Goal: Information Seeking & Learning: Learn about a topic

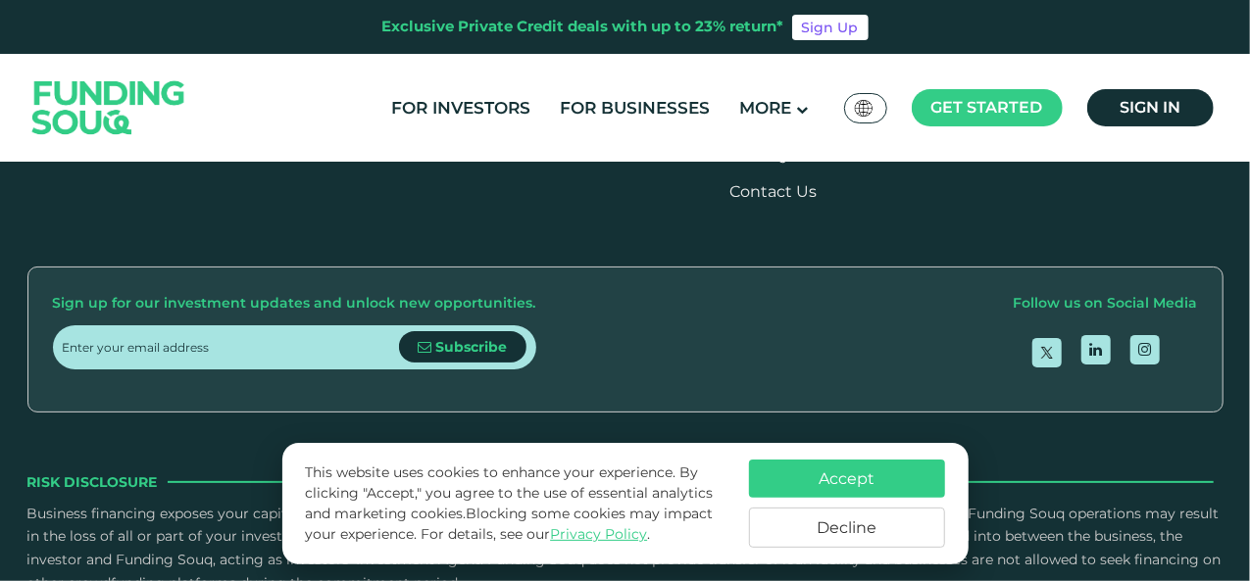
scroll to position [2353, 0]
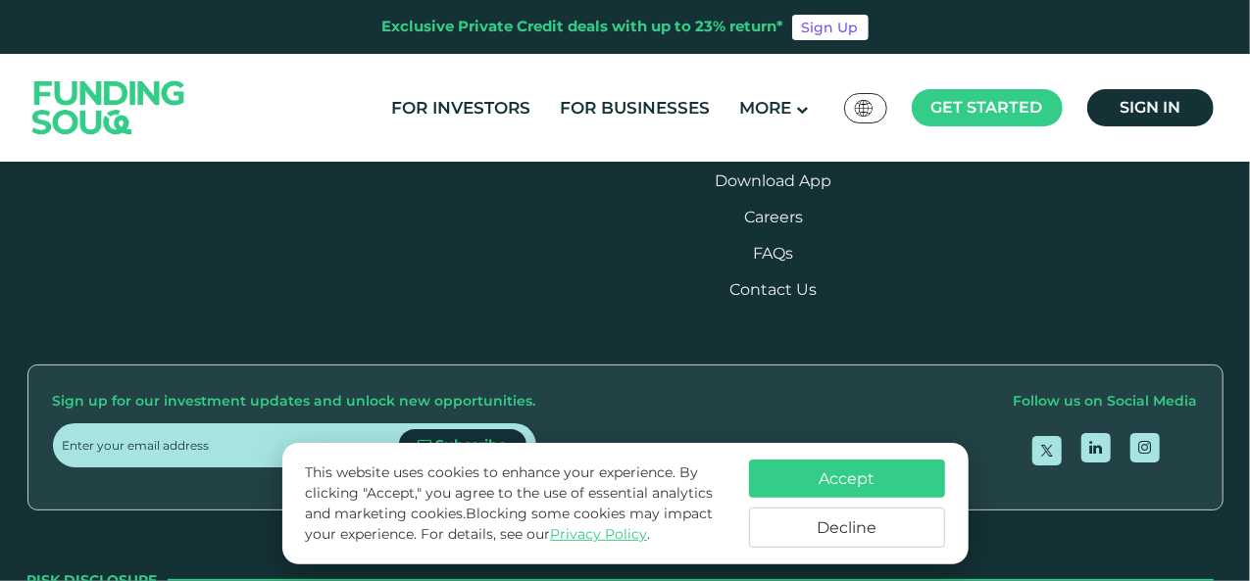
click at [776, 536] on button "Decline" at bounding box center [847, 528] width 196 height 40
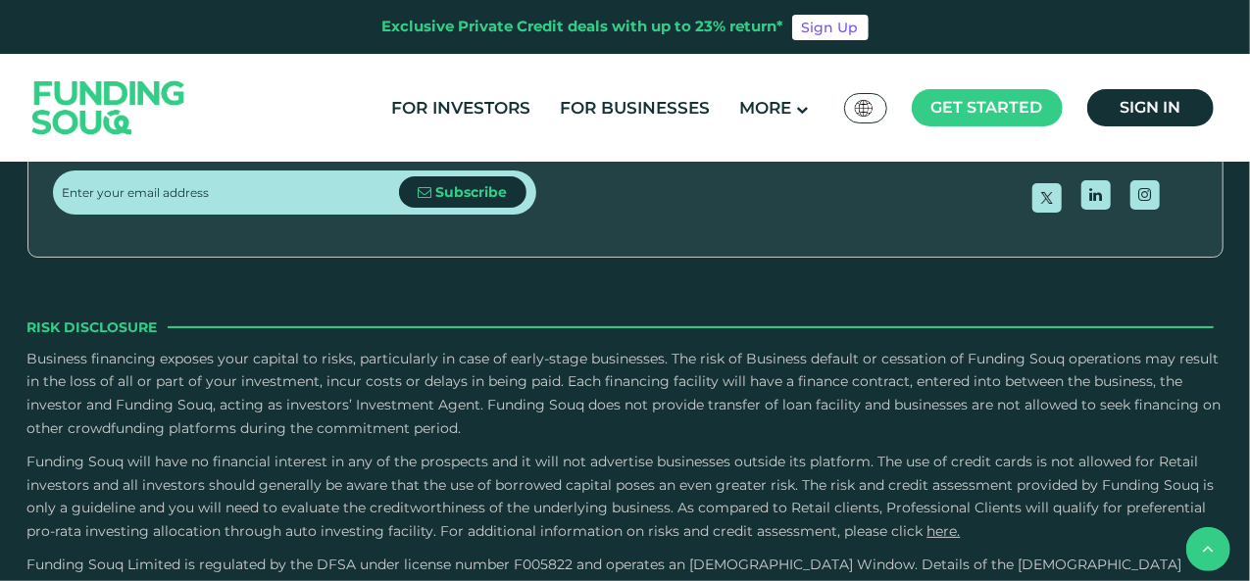
scroll to position [2843, 0]
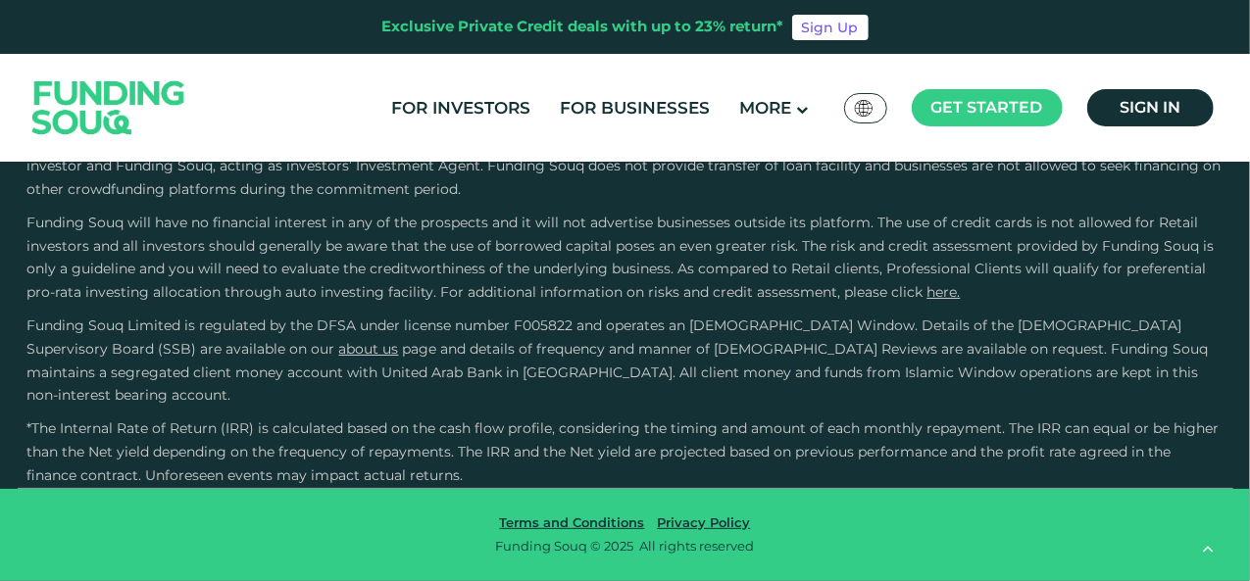
type tc-range-slider "4"
drag, startPoint x: 220, startPoint y: 264, endPoint x: 264, endPoint y: 262, distance: 44.2
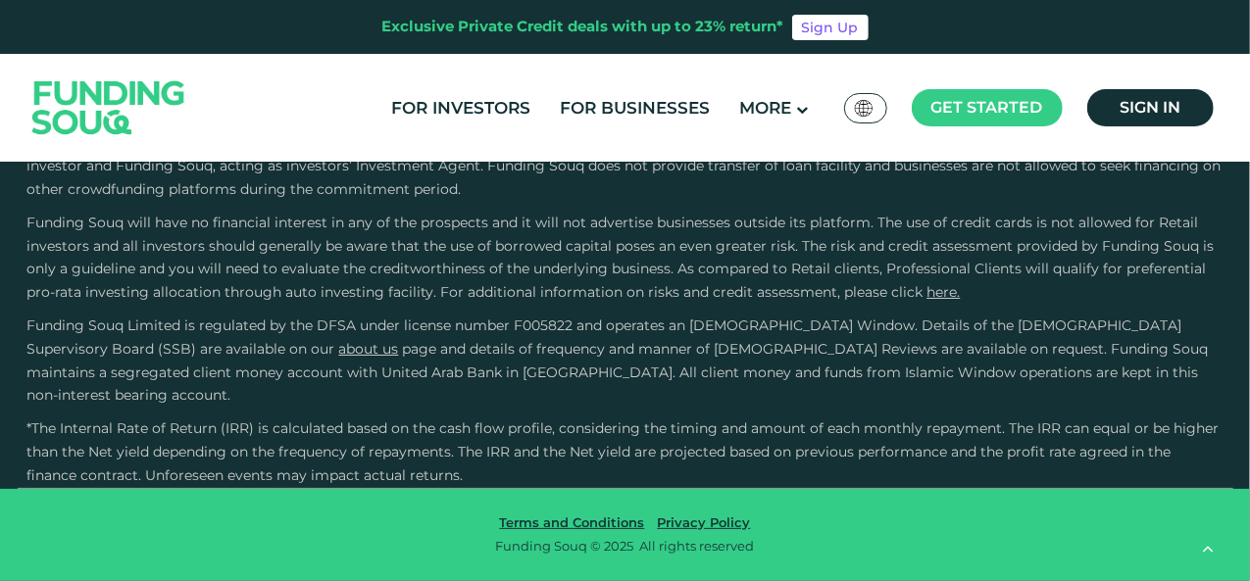
scroll to position [4607, 0]
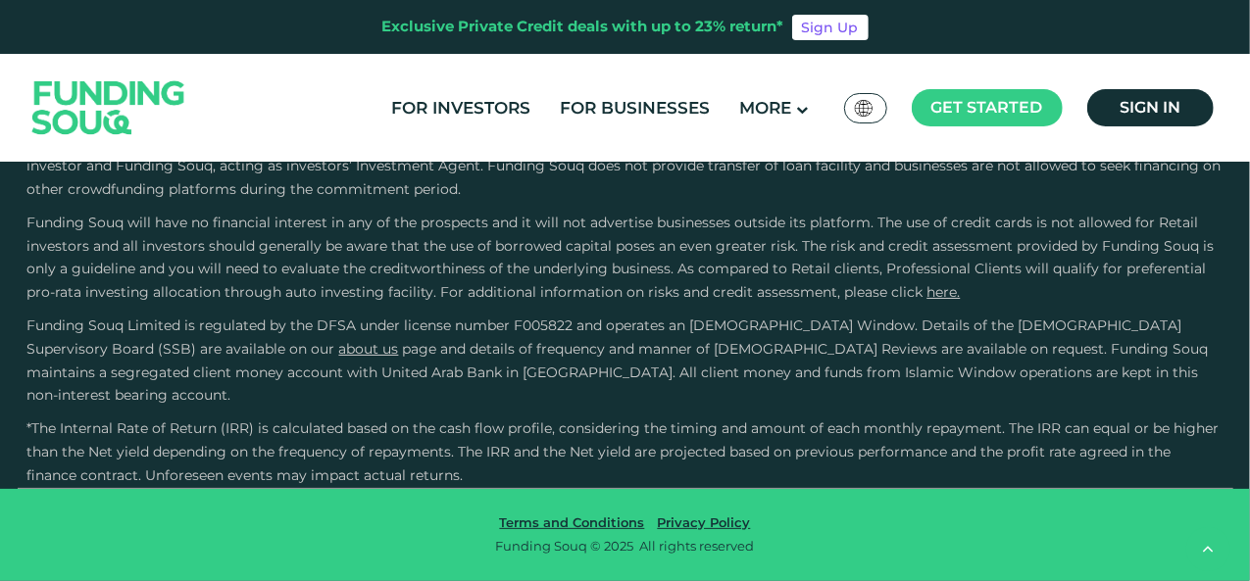
scroll to position [5391, 0]
click at [342, 154] on button "How Does Debt-Based Crowdfunding Work?" at bounding box center [625, 125] width 1186 height 58
click at [770, 448] on button "What measure Funding Souq has in place for the security of information technolo…" at bounding box center [625, 477] width 1186 height 58
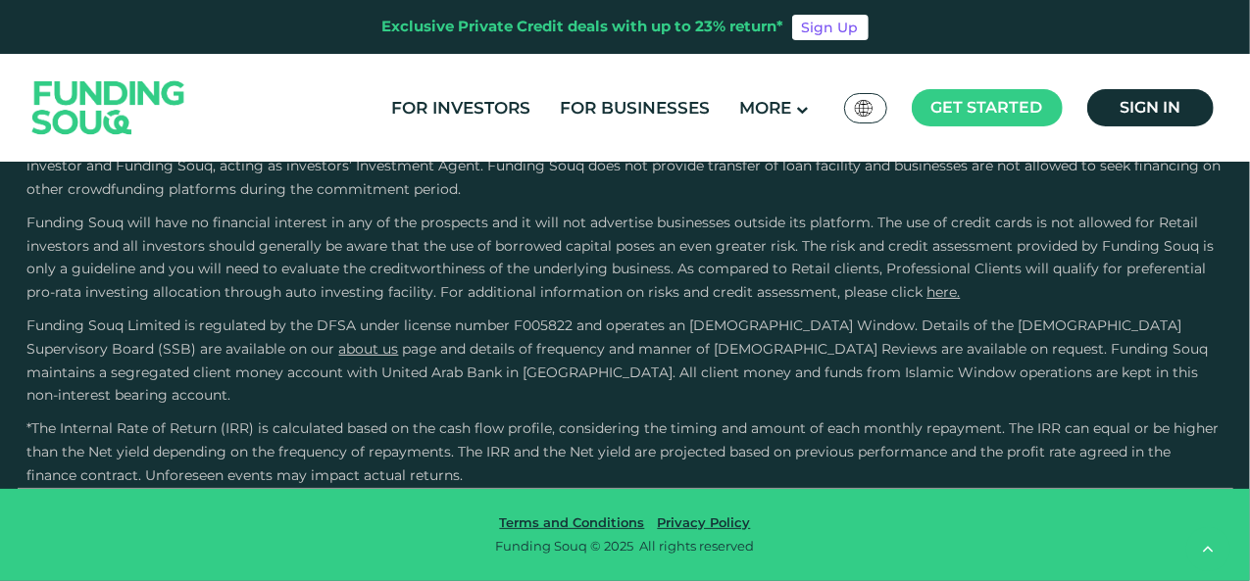
scroll to position [4411, 0]
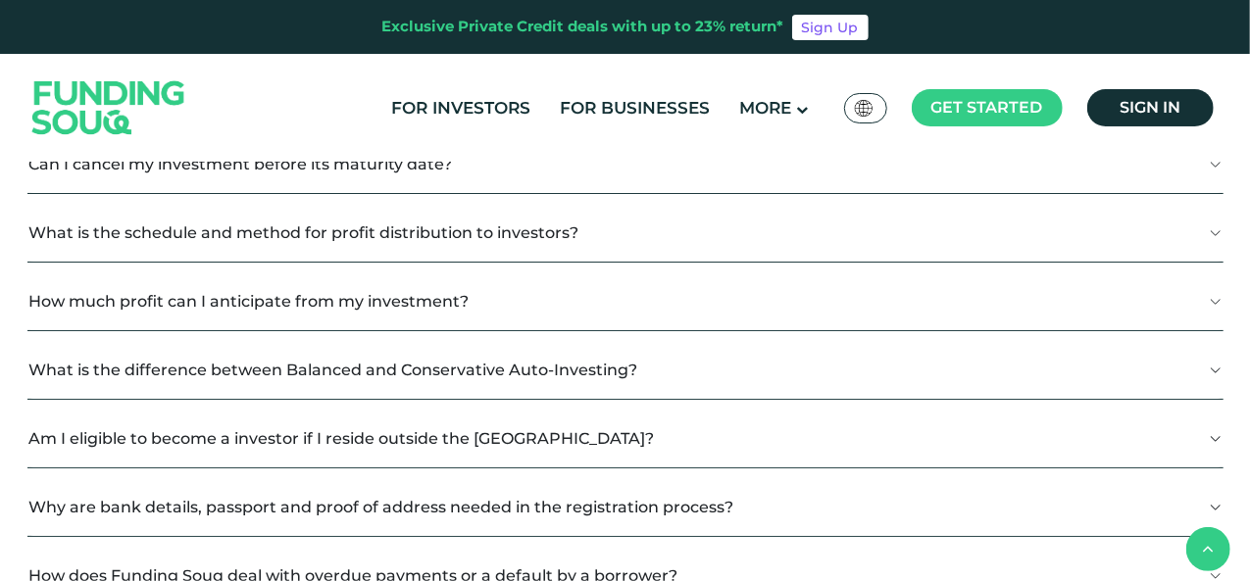
scroll to position [686, 0]
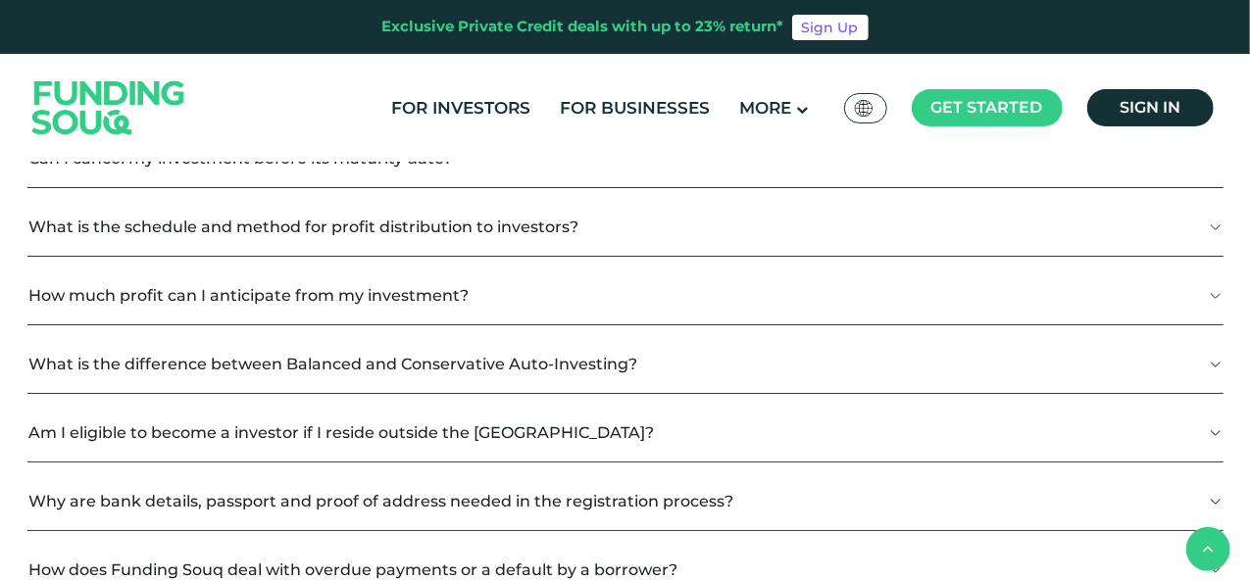
click at [866, 373] on button "What is the difference between Balanced and Conservative Auto-Investing?" at bounding box center [625, 364] width 1196 height 58
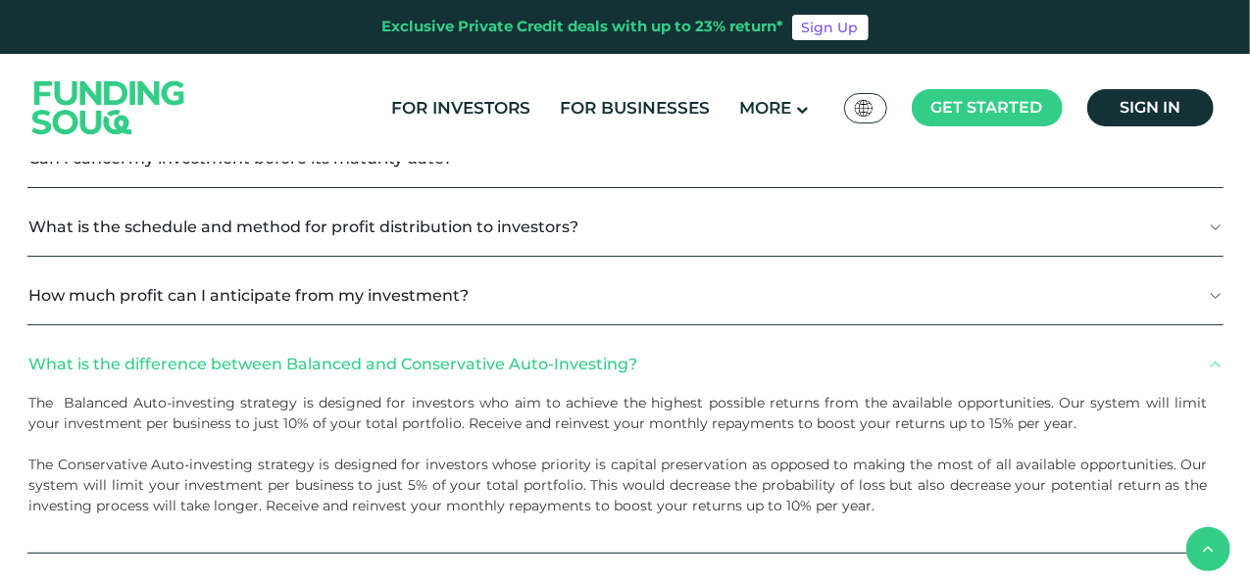
scroll to position [490, 0]
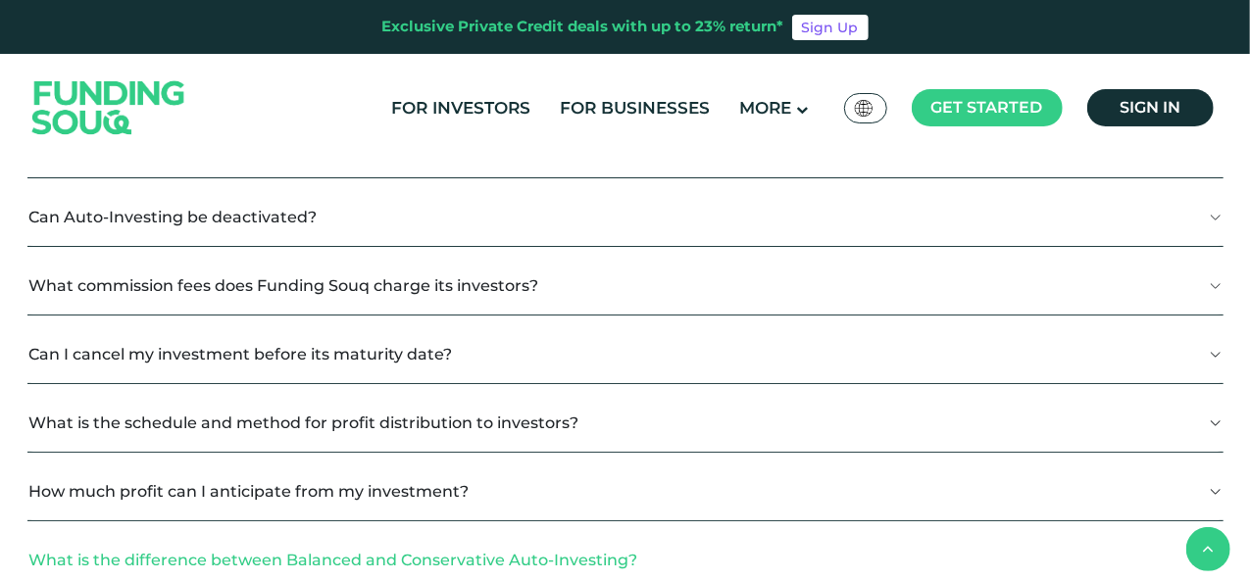
click at [843, 419] on button "What is the schedule and method for profit distribution to investors?" at bounding box center [625, 423] width 1196 height 58
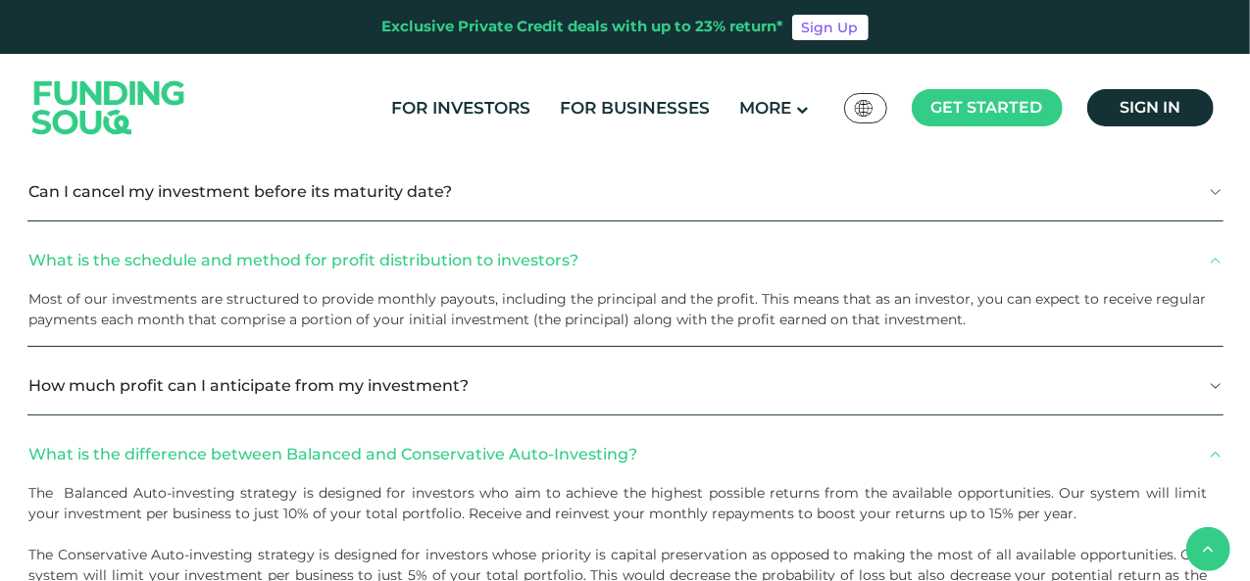
scroll to position [686, 0]
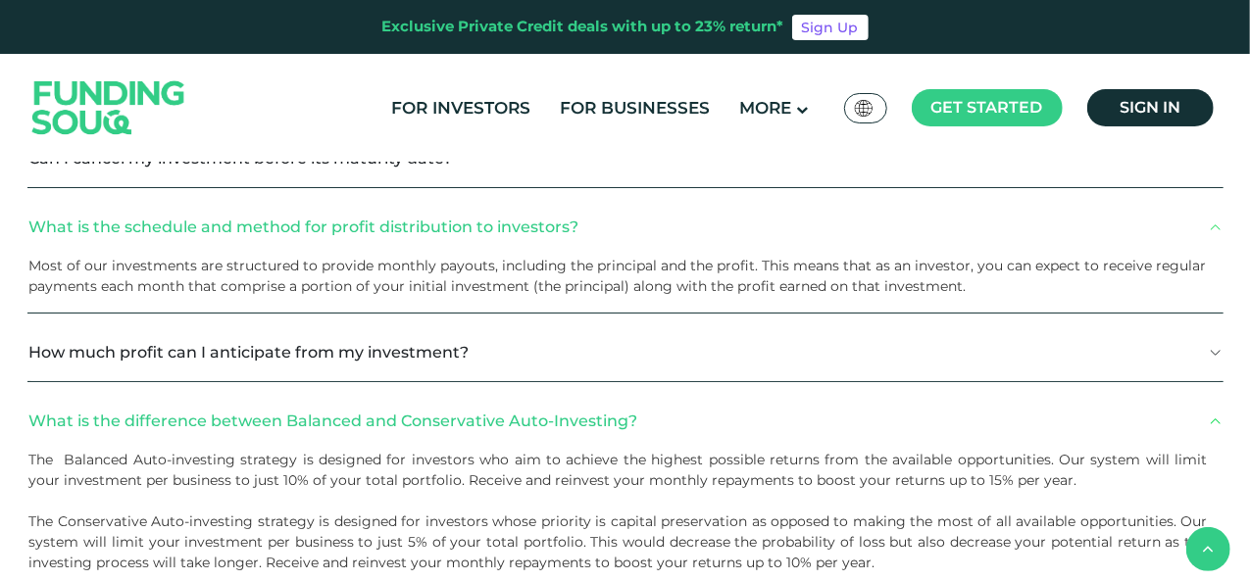
click at [774, 362] on button "How much profit can I anticipate from my investment?" at bounding box center [625, 352] width 1196 height 58
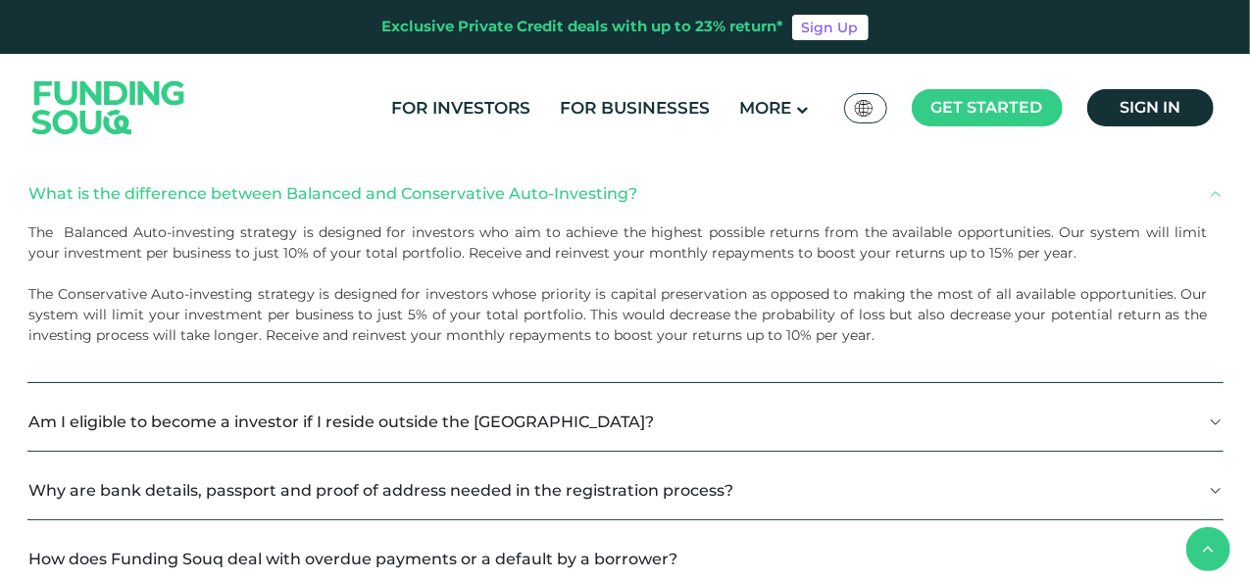
scroll to position [980, 0]
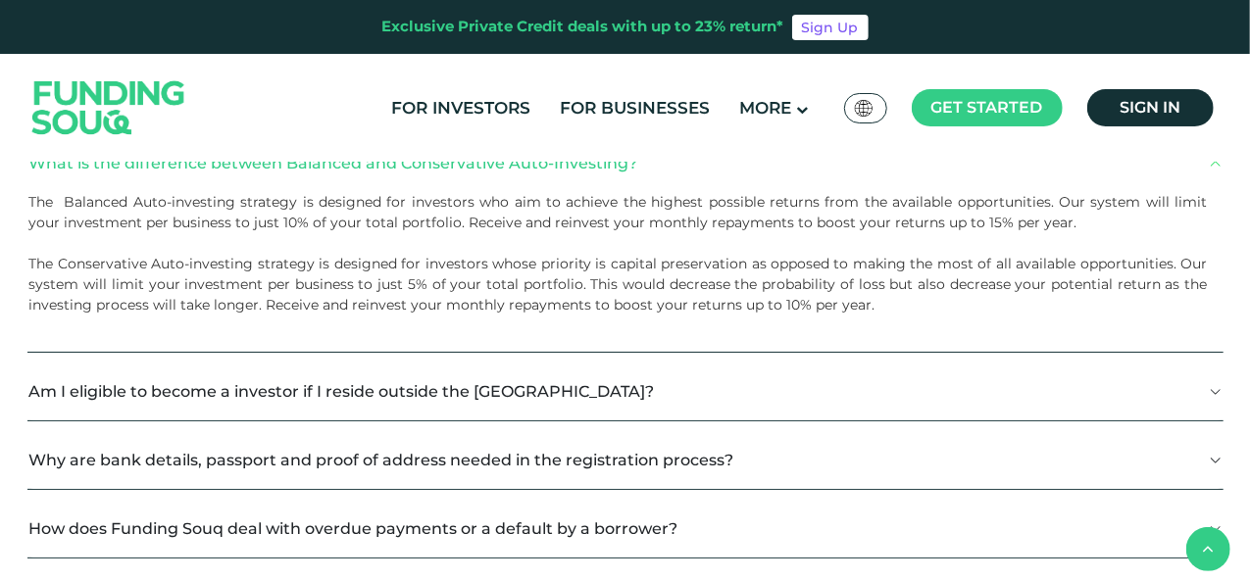
click at [655, 392] on button "Am I eligible to become a investor if I reside outside the [GEOGRAPHIC_DATA]?" at bounding box center [625, 392] width 1196 height 58
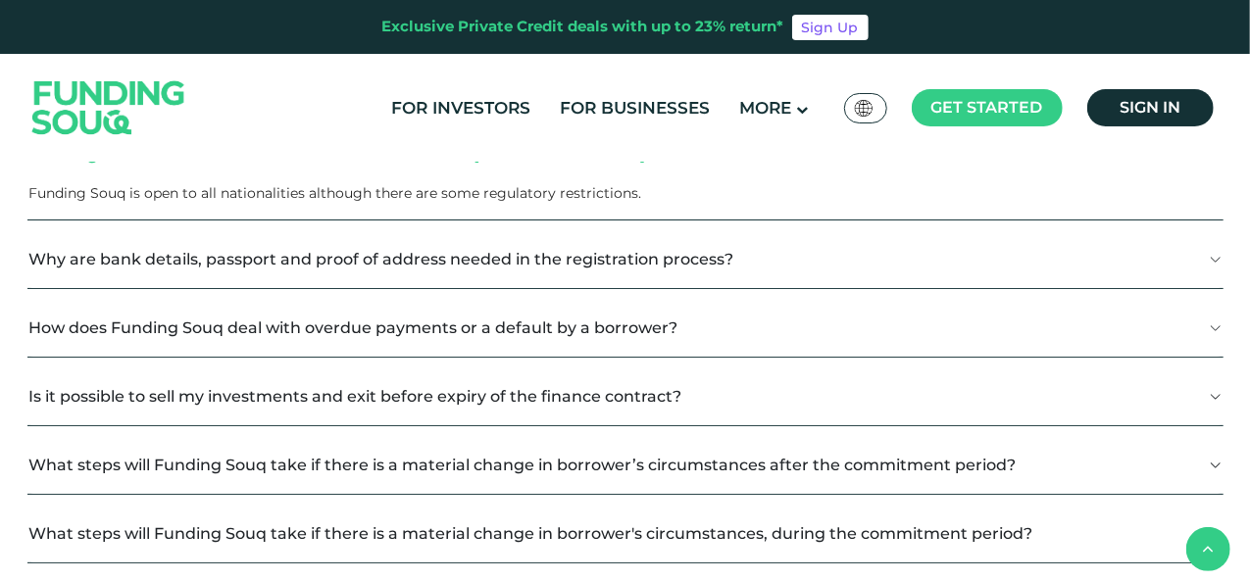
scroll to position [1176, 0]
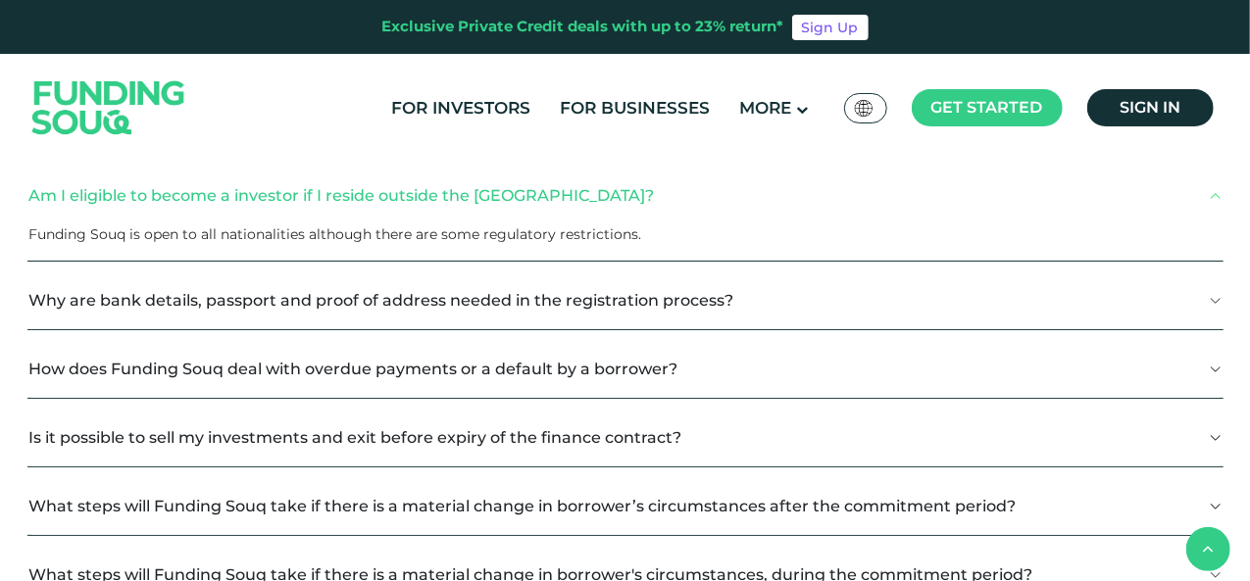
click at [721, 303] on button "Why are bank details, passport and proof of address needed in the registration …" at bounding box center [625, 301] width 1196 height 58
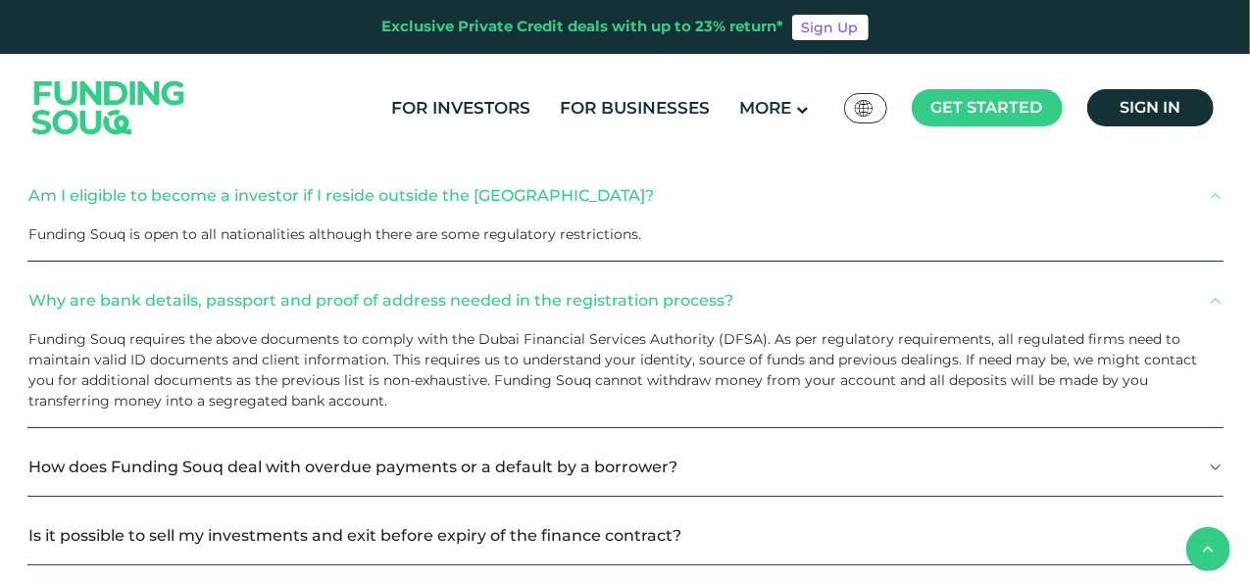
scroll to position [1372, 0]
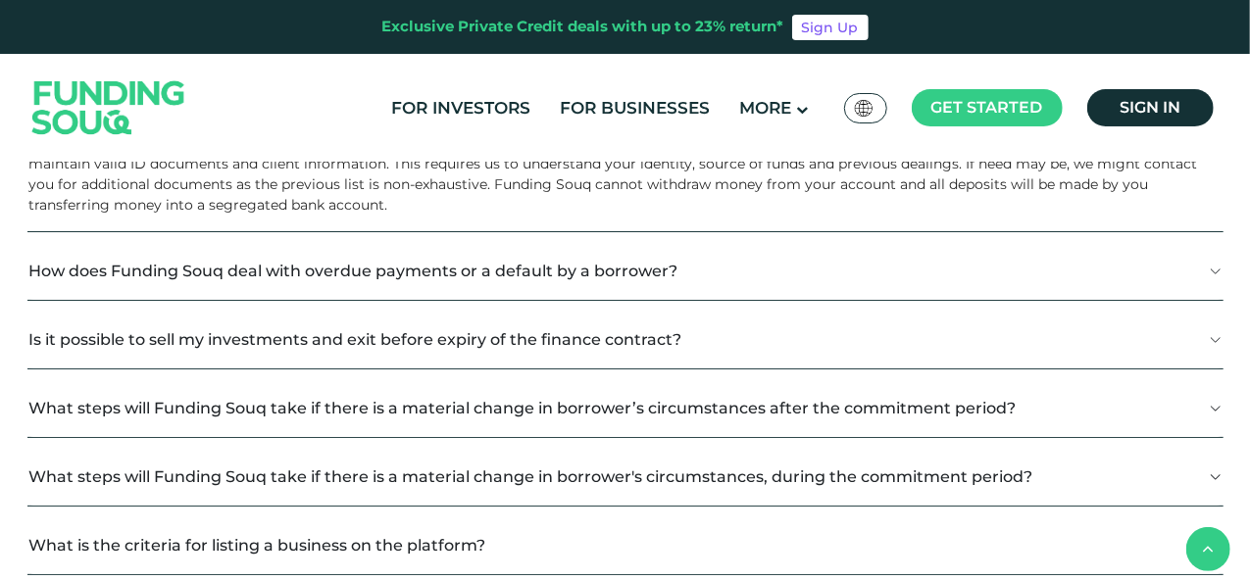
click at [700, 277] on button "How does Funding Souq deal with overdue payments or a default by a borrower?" at bounding box center [625, 271] width 1196 height 58
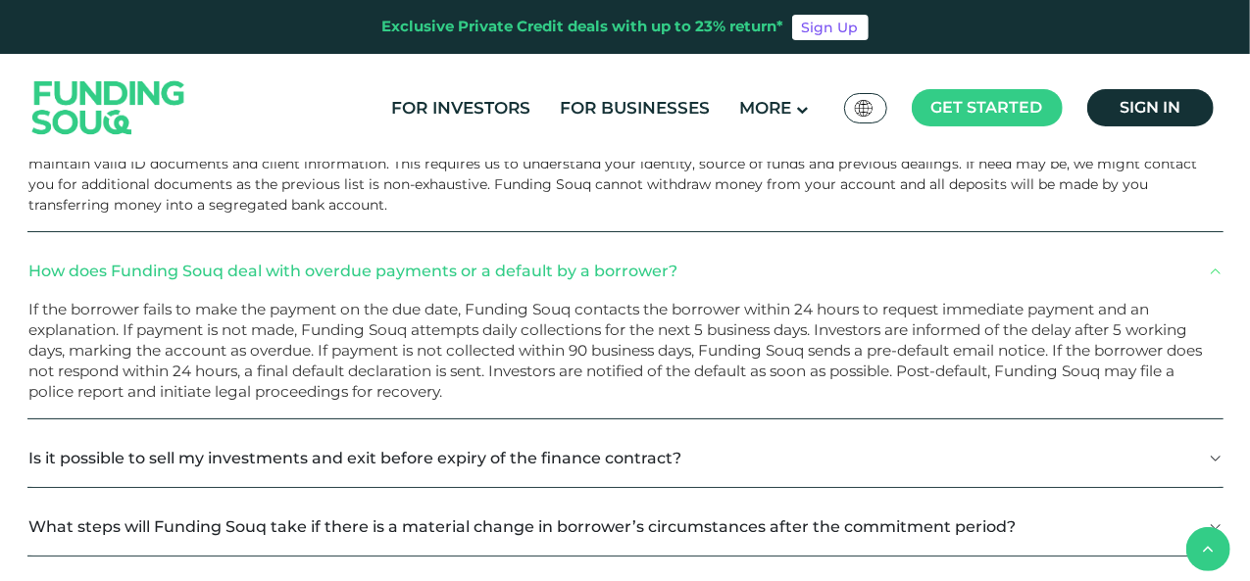
click at [504, 462] on button "Is it possible to sell my investments and exit before expiry of the finance con…" at bounding box center [625, 458] width 1196 height 58
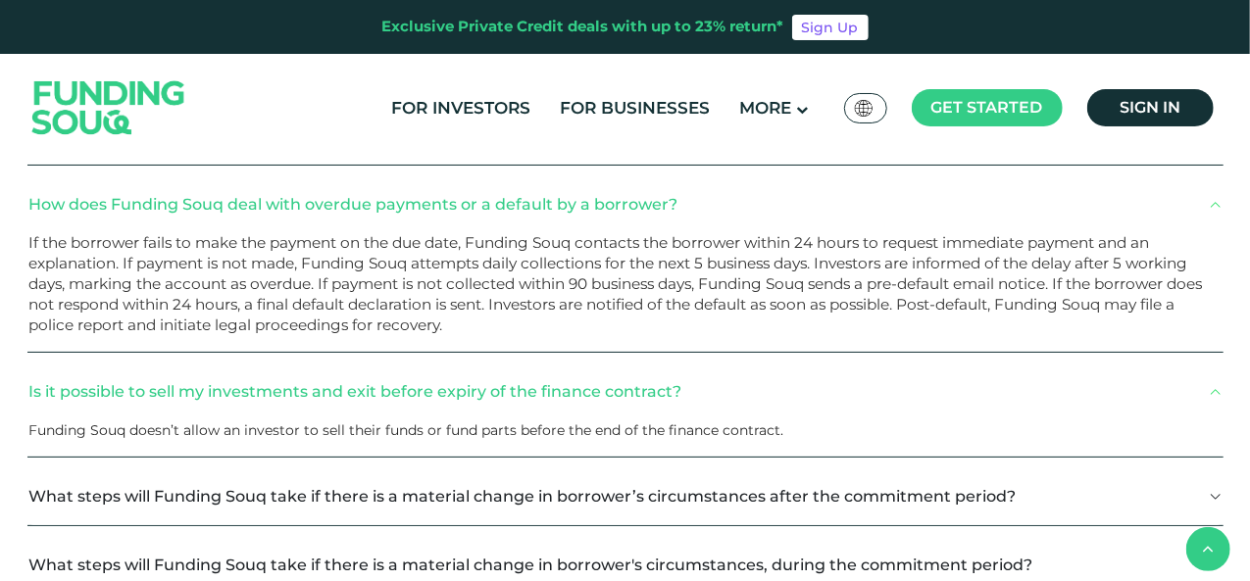
scroll to position [1470, 0]
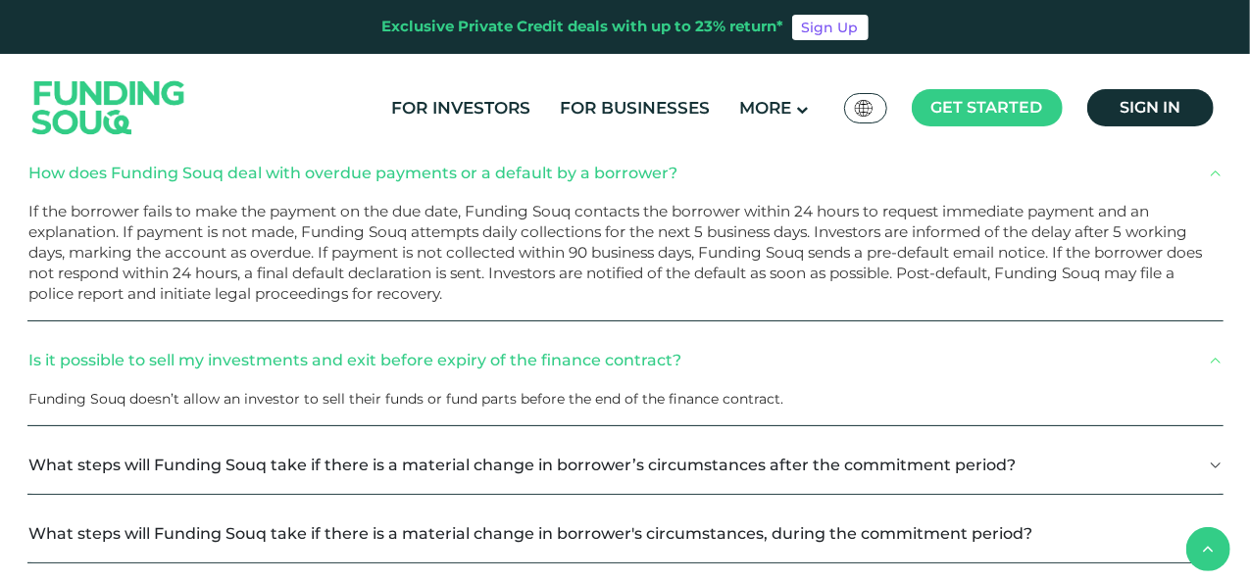
click at [509, 460] on button "What steps will Funding Souq take if there is a material change in borrower’s c…" at bounding box center [625, 465] width 1196 height 58
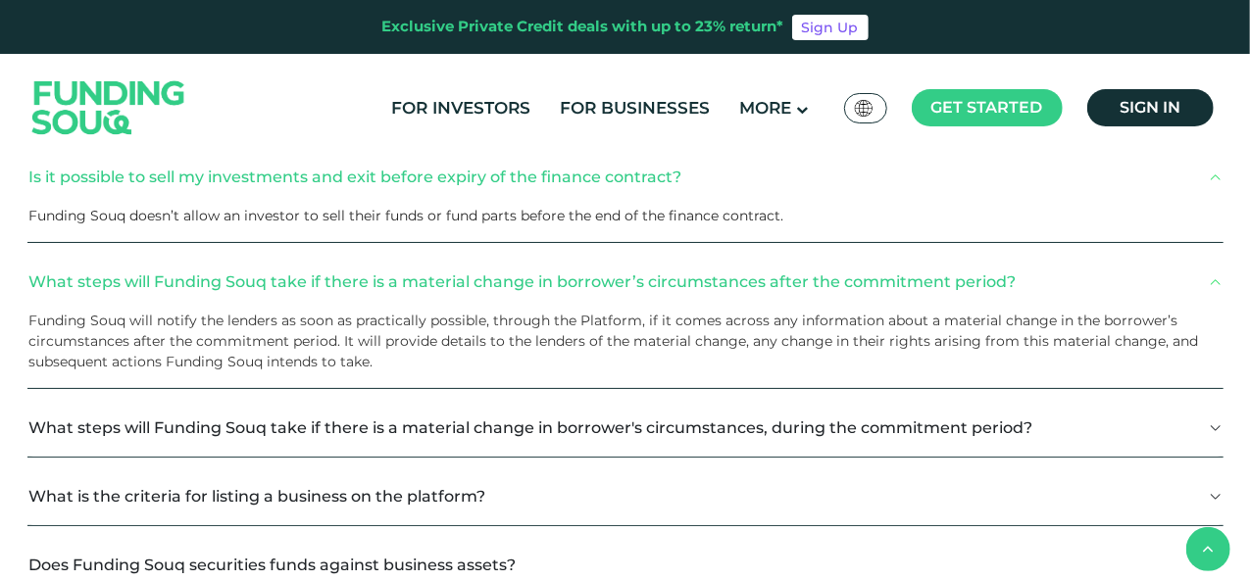
scroll to position [1666, 0]
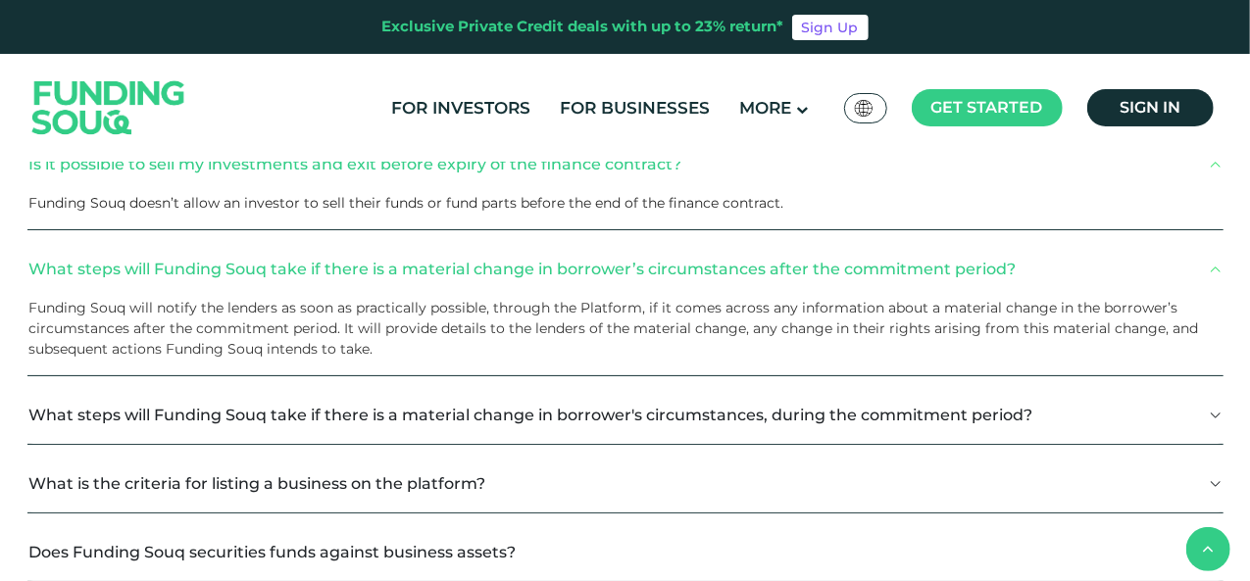
click at [412, 419] on button "What steps will Funding Souq take if there is a material change in borrower's c…" at bounding box center [625, 415] width 1196 height 58
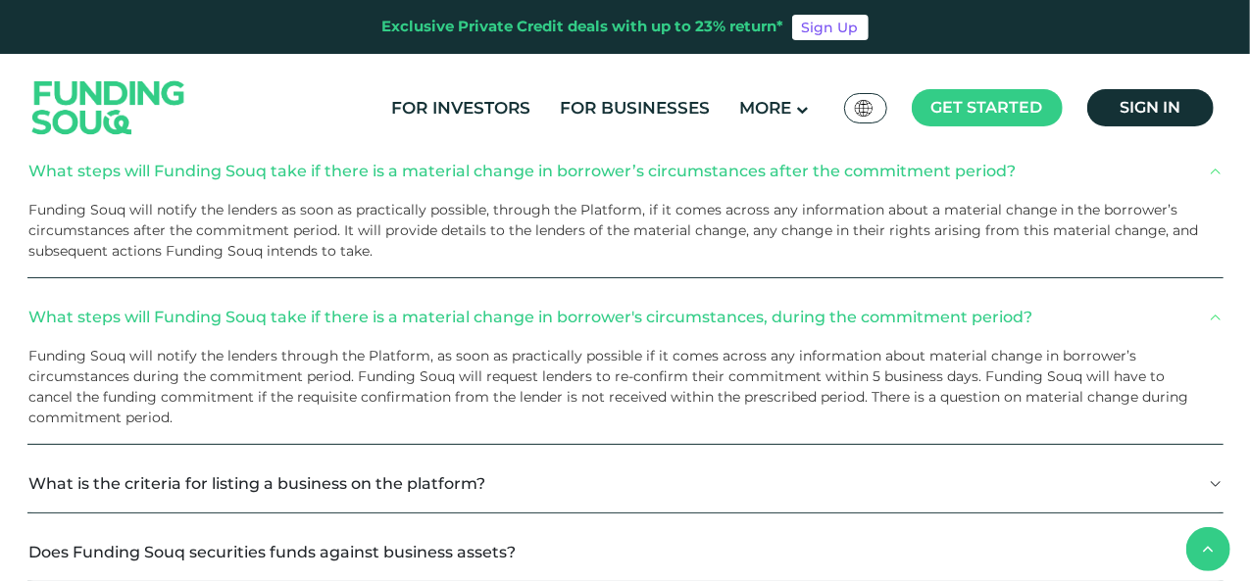
scroll to position [1863, 0]
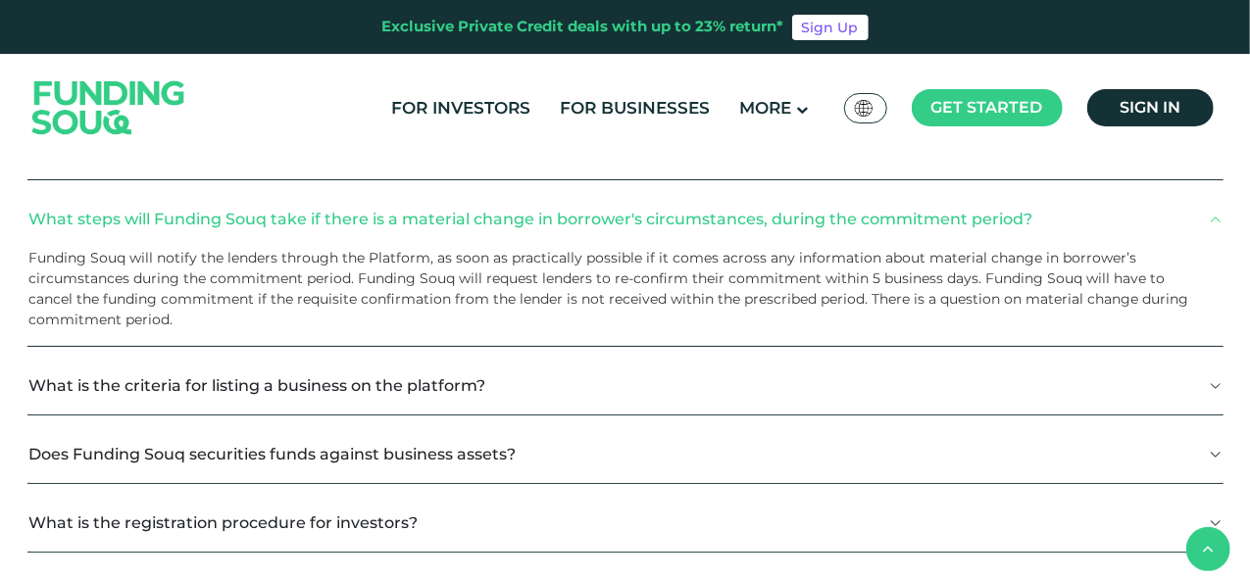
click at [371, 381] on button "What is the criteria for listing a business on the platform?" at bounding box center [625, 386] width 1196 height 58
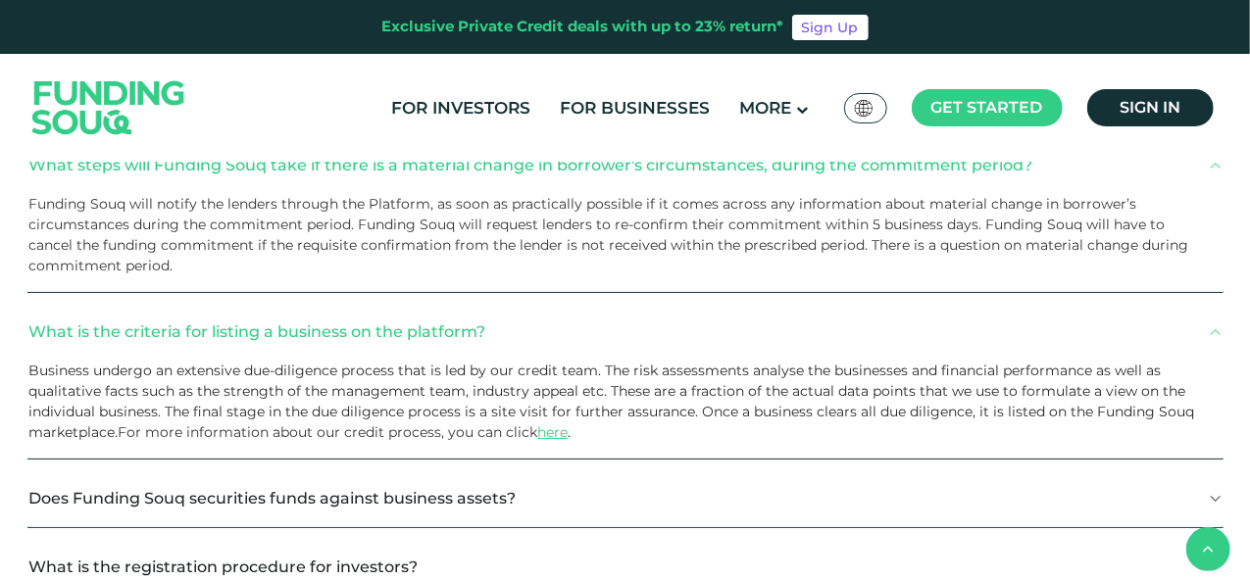
scroll to position [1961, 0]
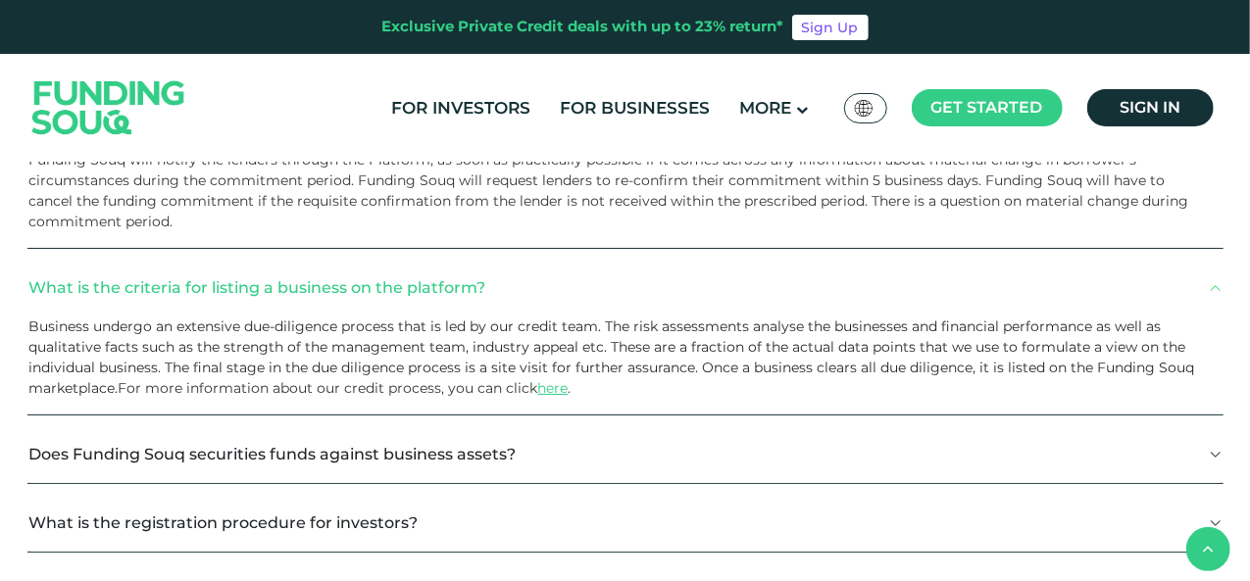
click at [532, 447] on button "Does Funding Souq securities funds against business assets?" at bounding box center [625, 454] width 1196 height 58
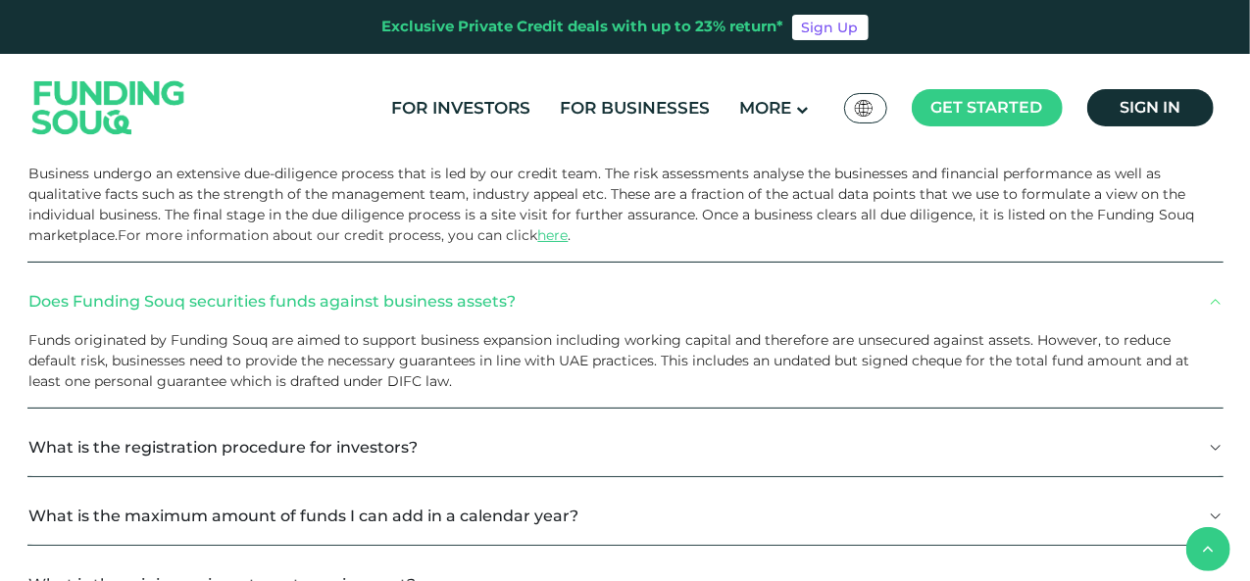
scroll to position [2157, 0]
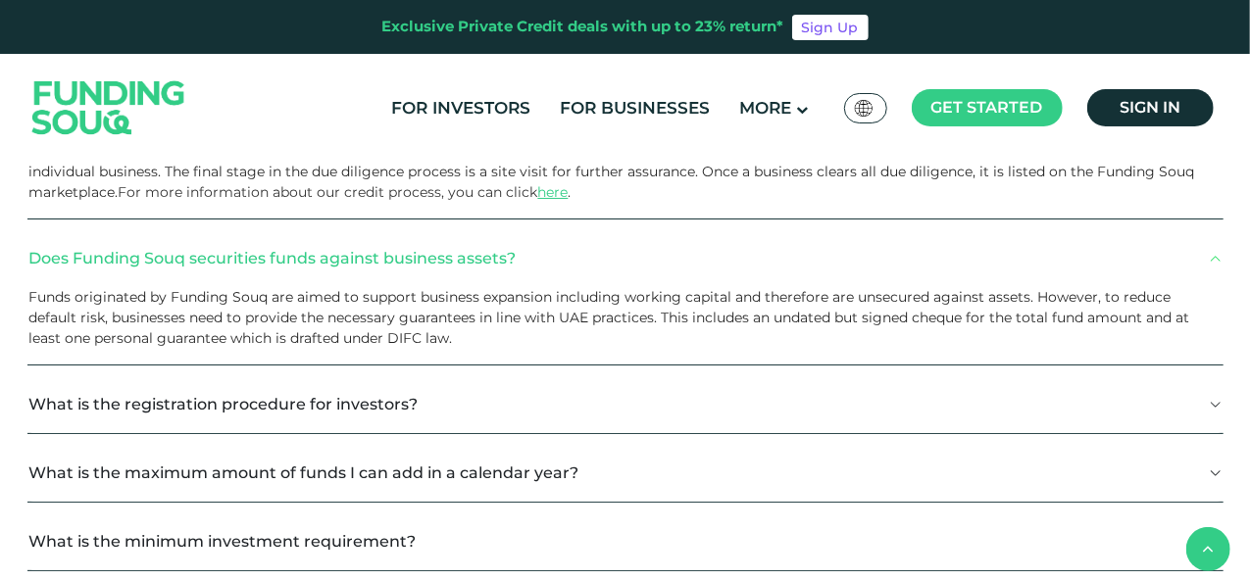
click at [425, 407] on button "What is the registration procedure for investors?" at bounding box center [625, 404] width 1196 height 58
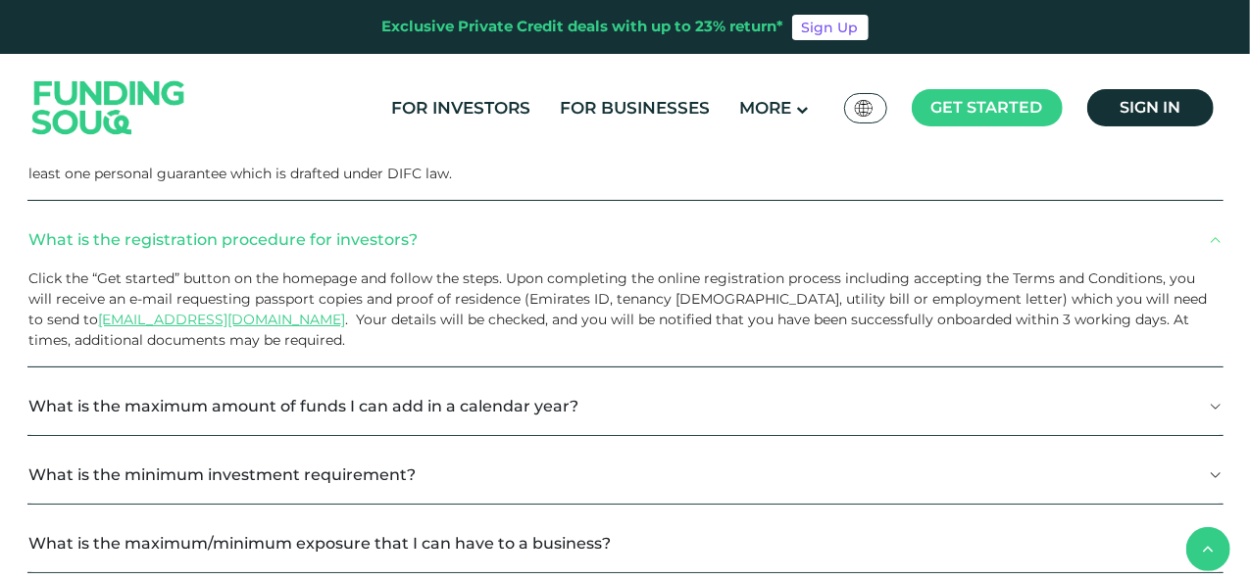
scroll to position [2353, 0]
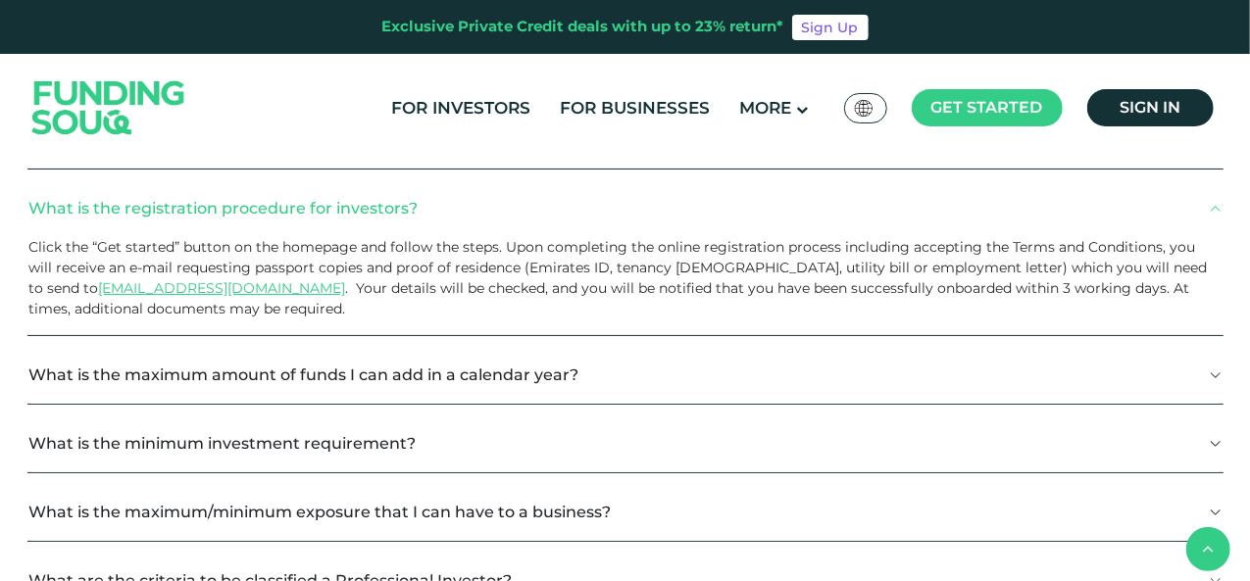
click at [382, 376] on button "What is the maximum amount of funds I can add in a calendar year?" at bounding box center [625, 375] width 1196 height 58
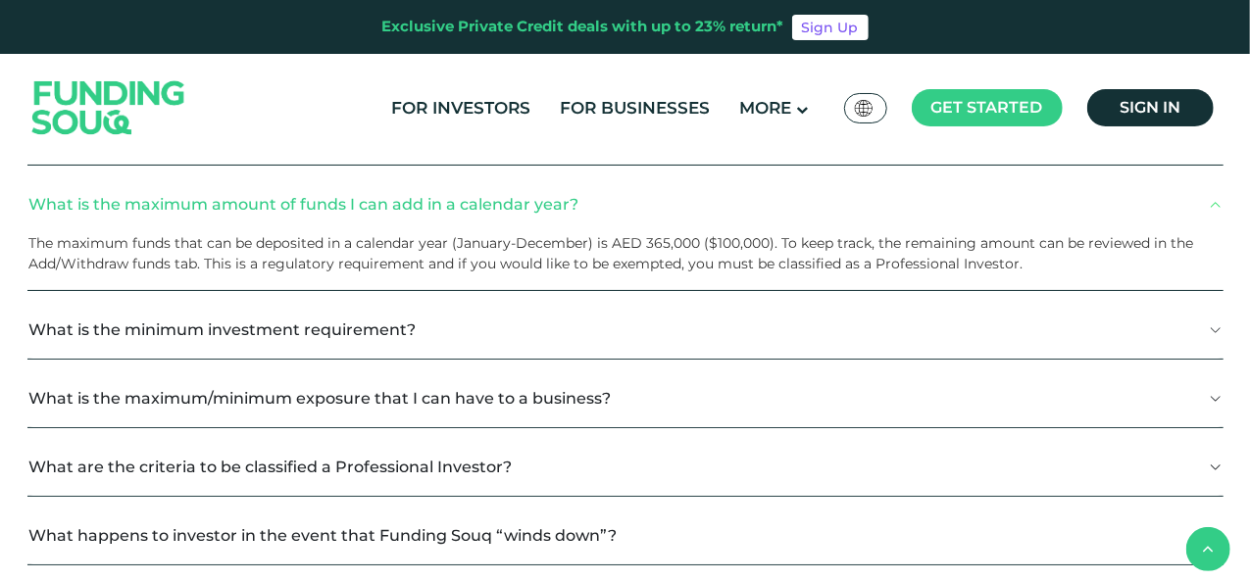
scroll to position [2549, 0]
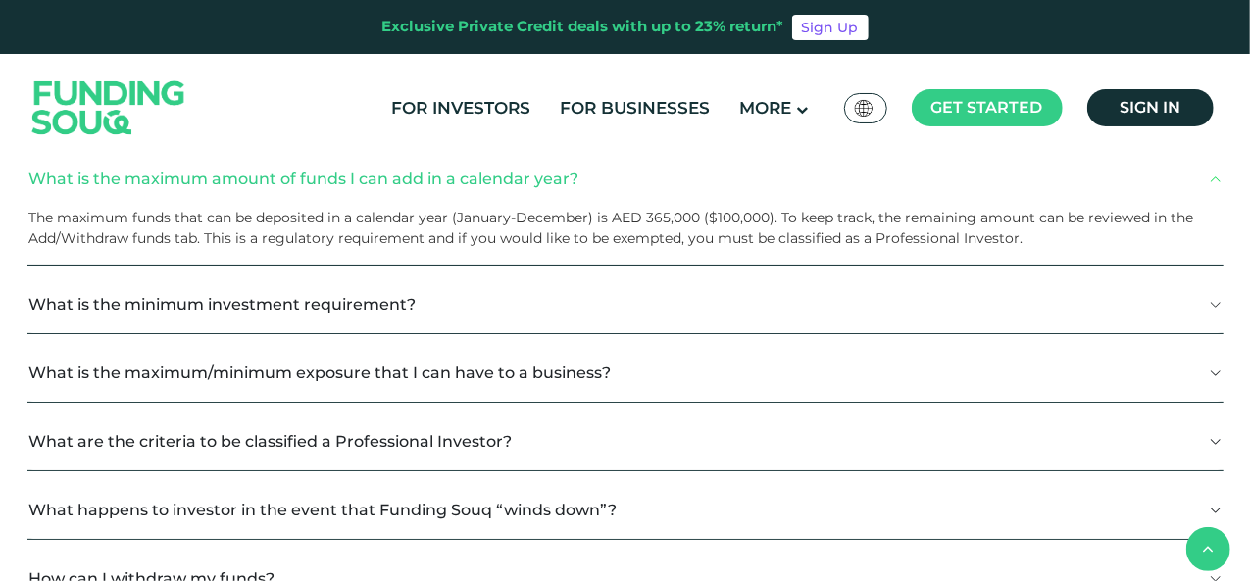
click at [149, 307] on button "What is the minimum investment requirement?" at bounding box center [625, 304] width 1196 height 58
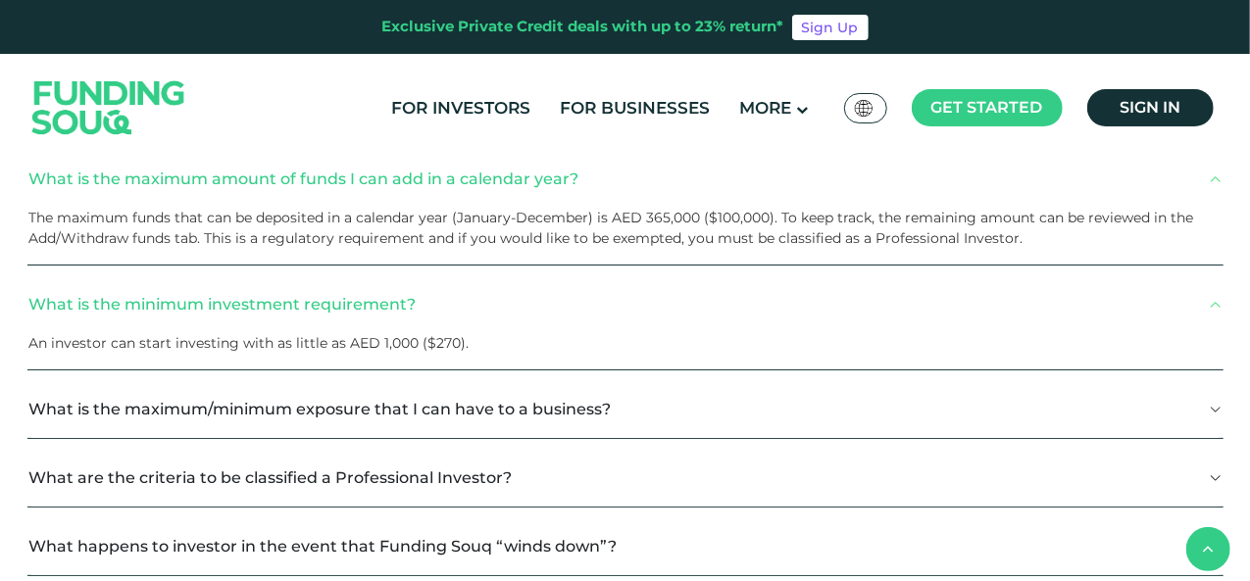
click at [449, 421] on button "What is the maximum/minimum exposure that I can have to a business?" at bounding box center [625, 409] width 1196 height 58
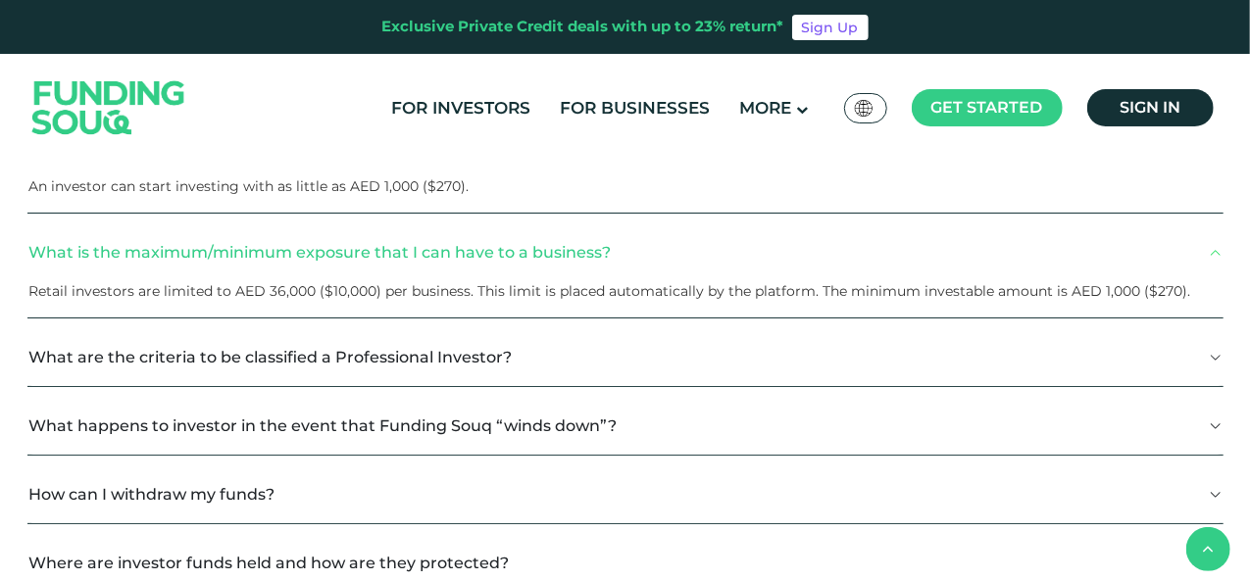
scroll to position [2745, 0]
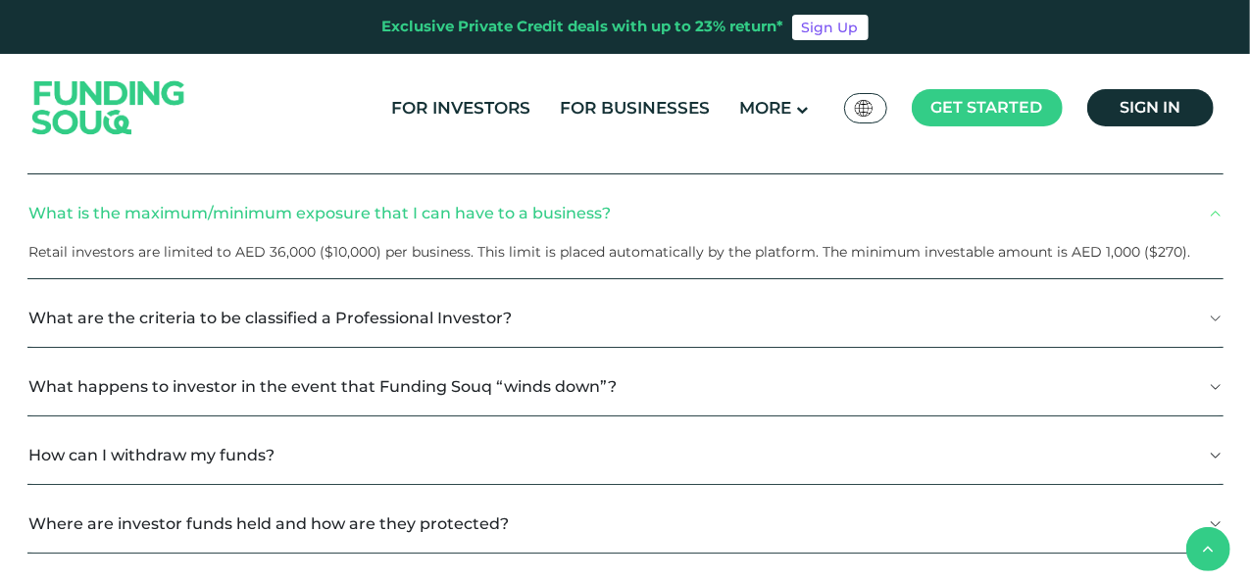
click at [257, 315] on button "What are the criteria to be classified a Professional Investor?" at bounding box center [625, 318] width 1196 height 58
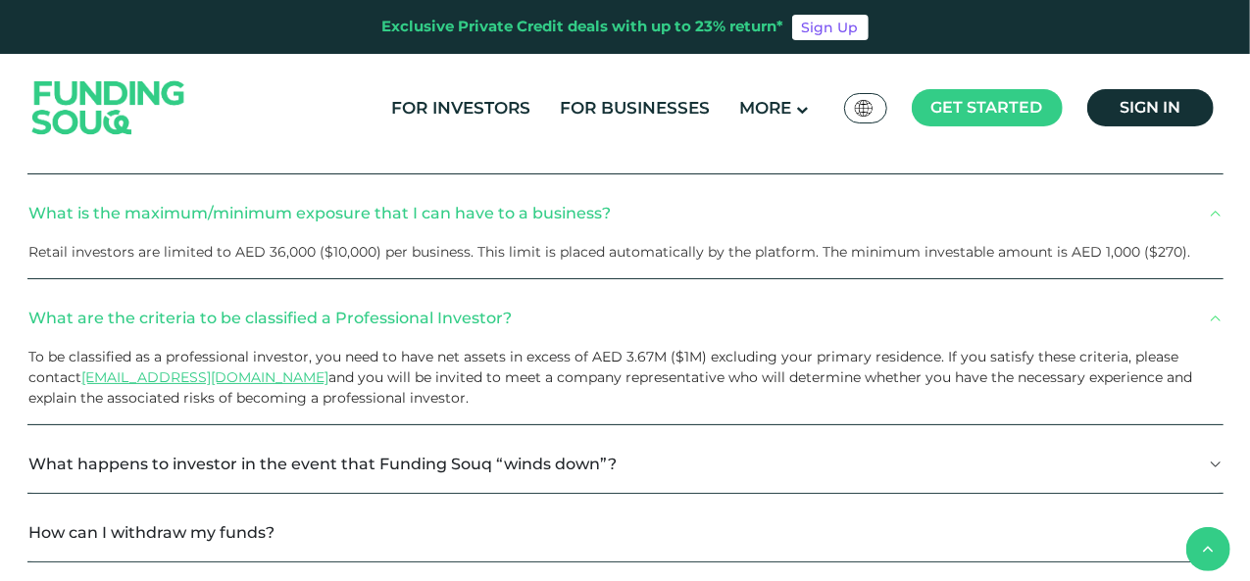
scroll to position [2941, 0]
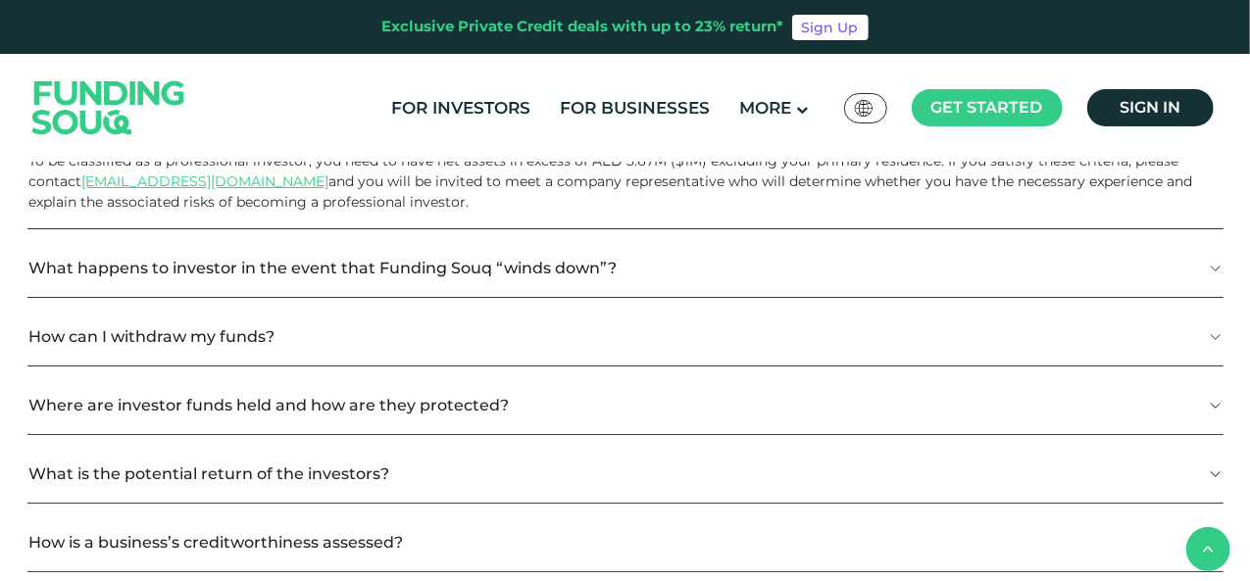
click at [629, 258] on button "What happens to investor in the event that Funding Souq “winds down”?" at bounding box center [625, 268] width 1196 height 58
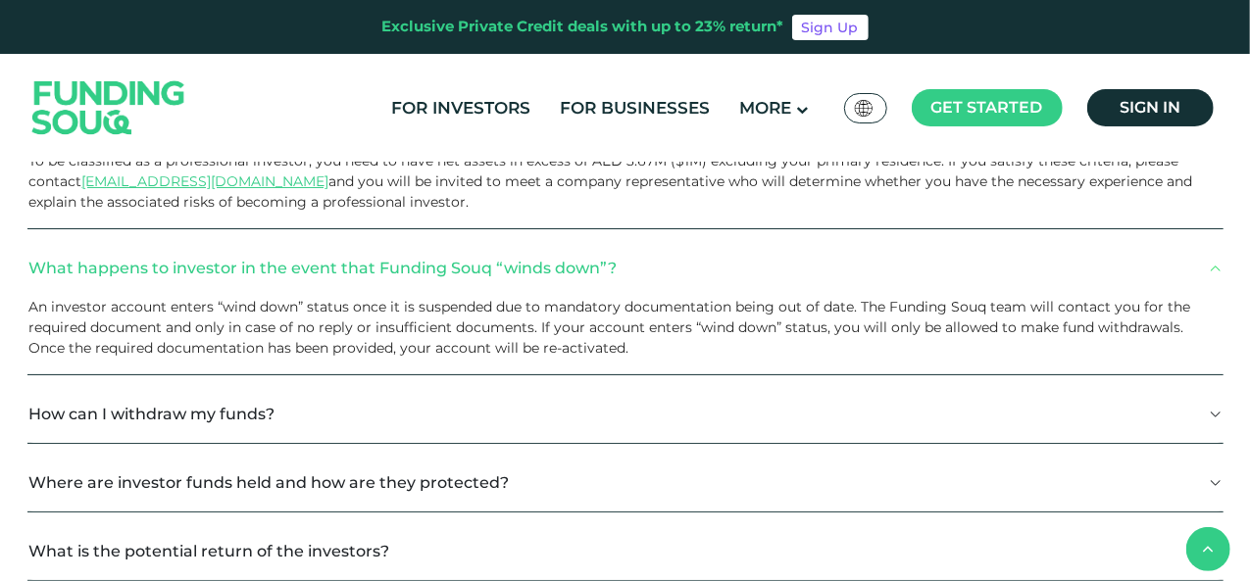
click at [151, 415] on button "How can I withdraw my funds?" at bounding box center [625, 414] width 1196 height 58
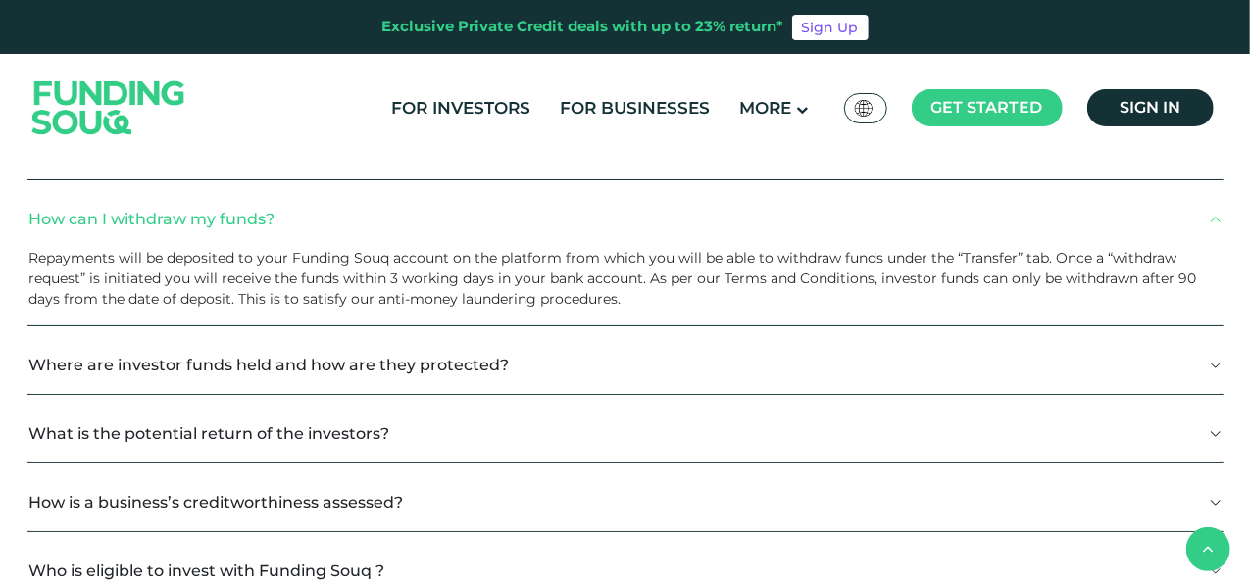
scroll to position [3137, 0]
click at [369, 366] on button "Where are investor funds held and how are they protected?" at bounding box center [625, 364] width 1196 height 58
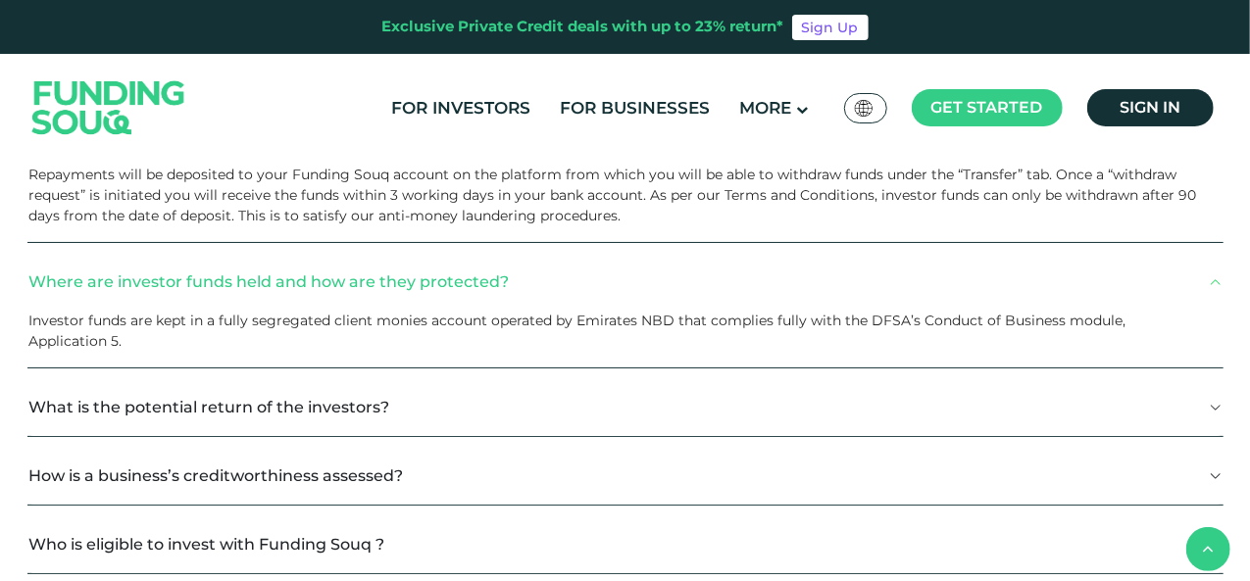
scroll to position [3333, 0]
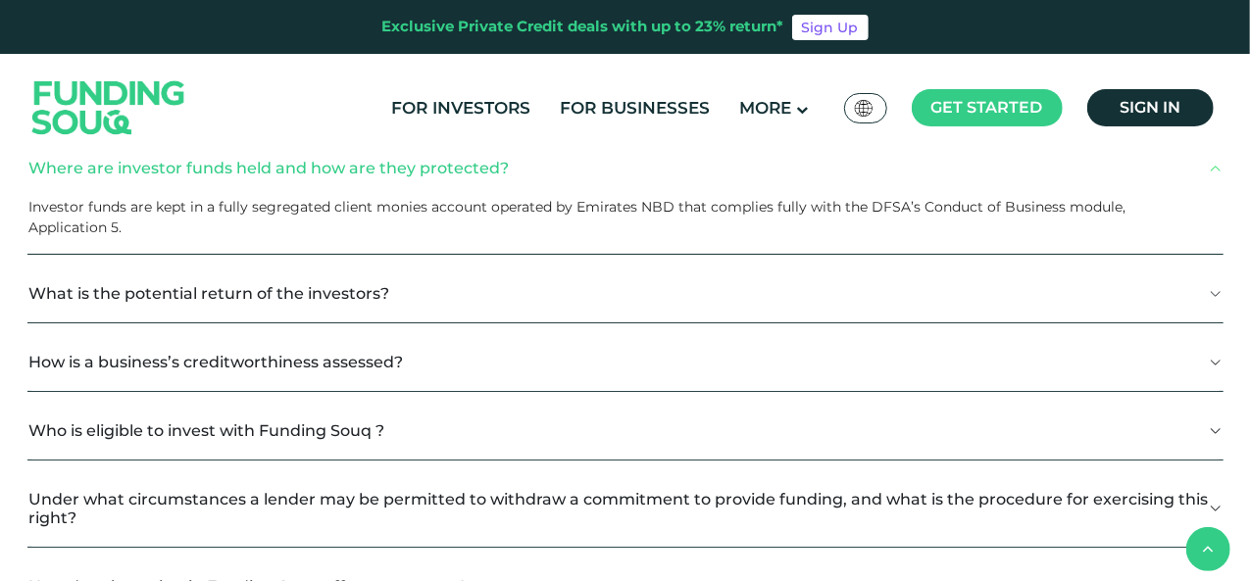
click at [412, 297] on button "What is the potential return of the investors?" at bounding box center [625, 294] width 1196 height 58
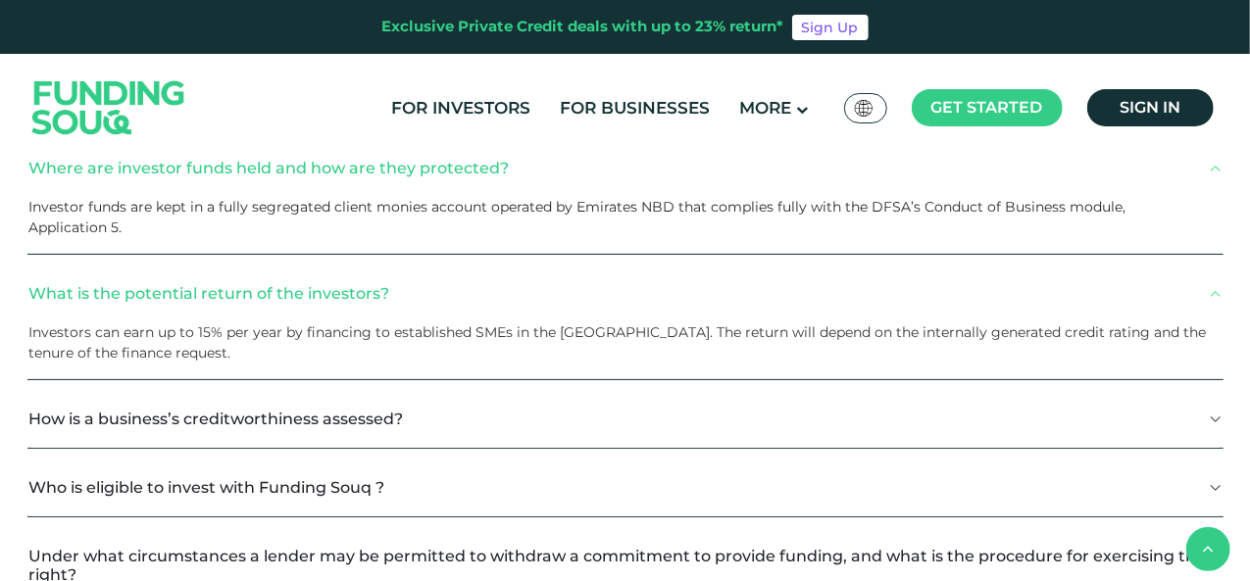
click at [417, 404] on button "How is a business’s creditworthiness assessed?" at bounding box center [625, 419] width 1196 height 58
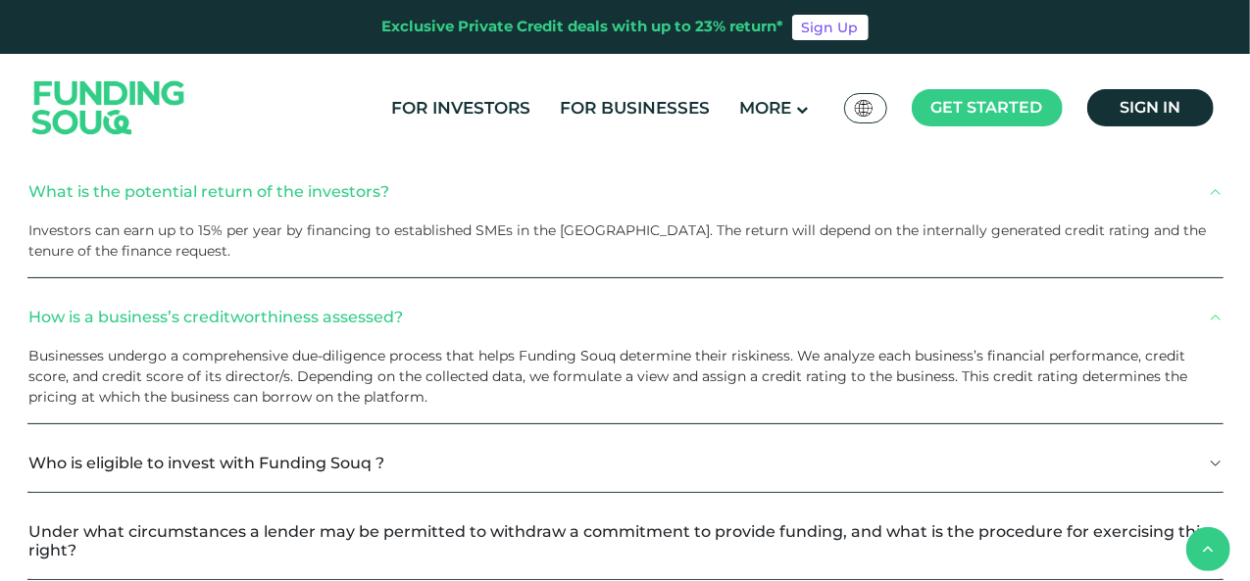
scroll to position [3529, 0]
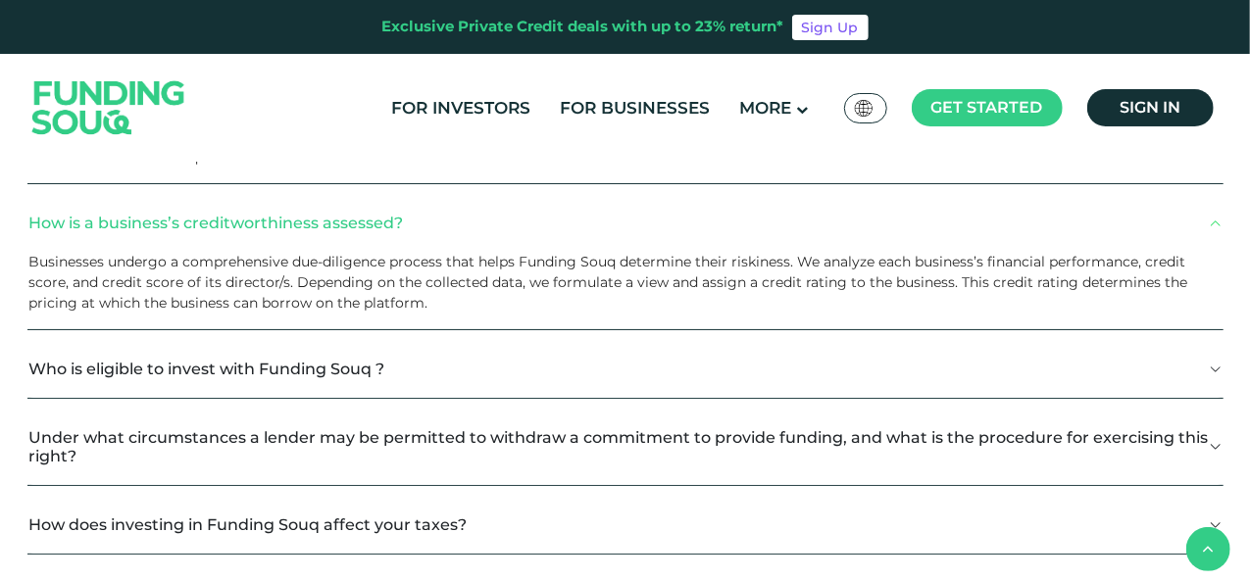
click at [405, 368] on button "Who is eligible to invest with Funding Souq ?" at bounding box center [625, 369] width 1196 height 58
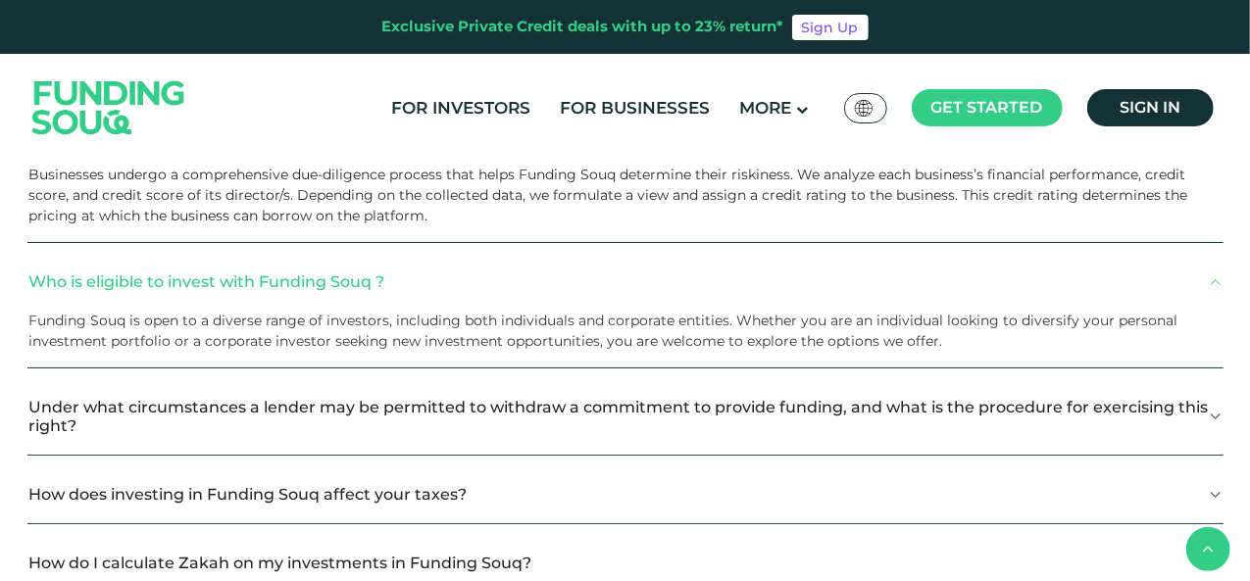
scroll to position [3725, 0]
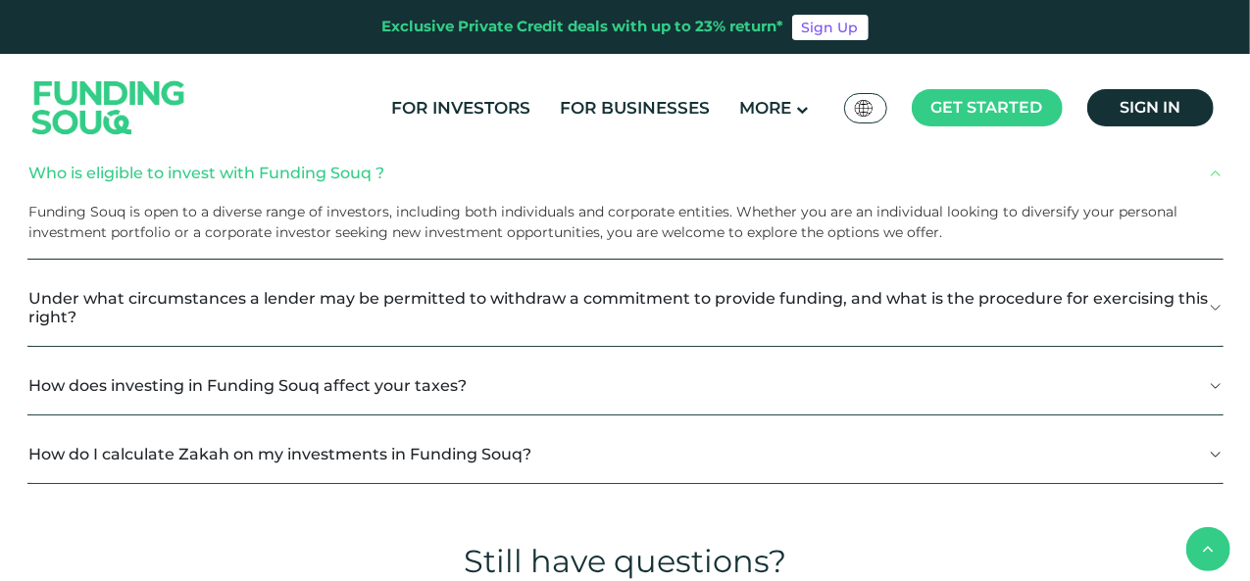
click at [377, 321] on button "Under what circumstances a lender may be permitted to withdraw a commitment to …" at bounding box center [625, 308] width 1196 height 76
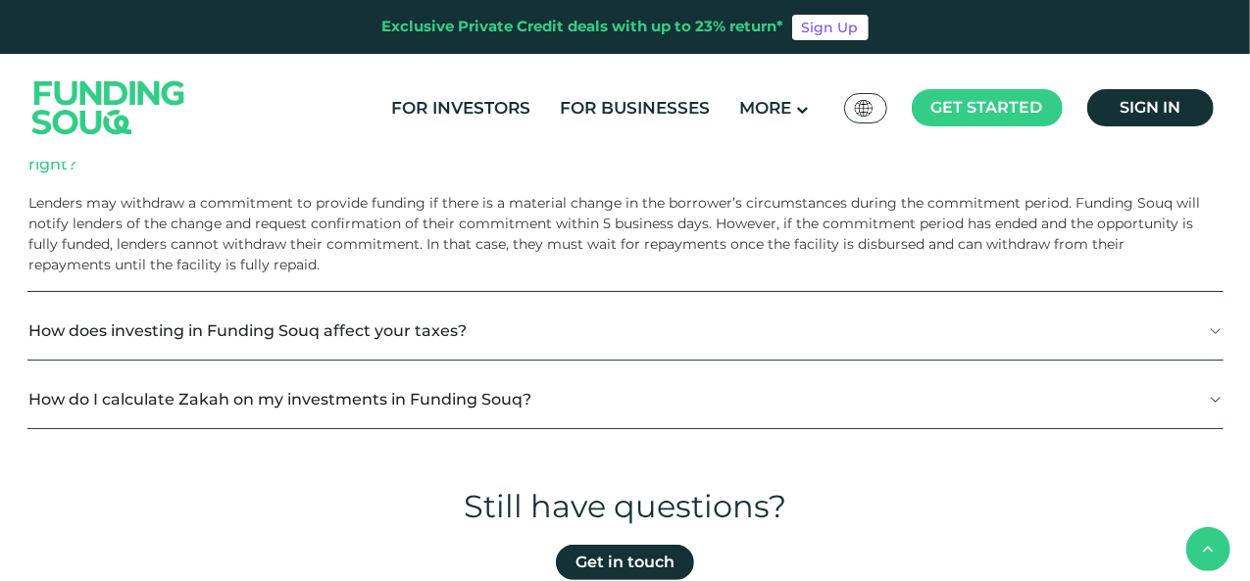
scroll to position [3921, 0]
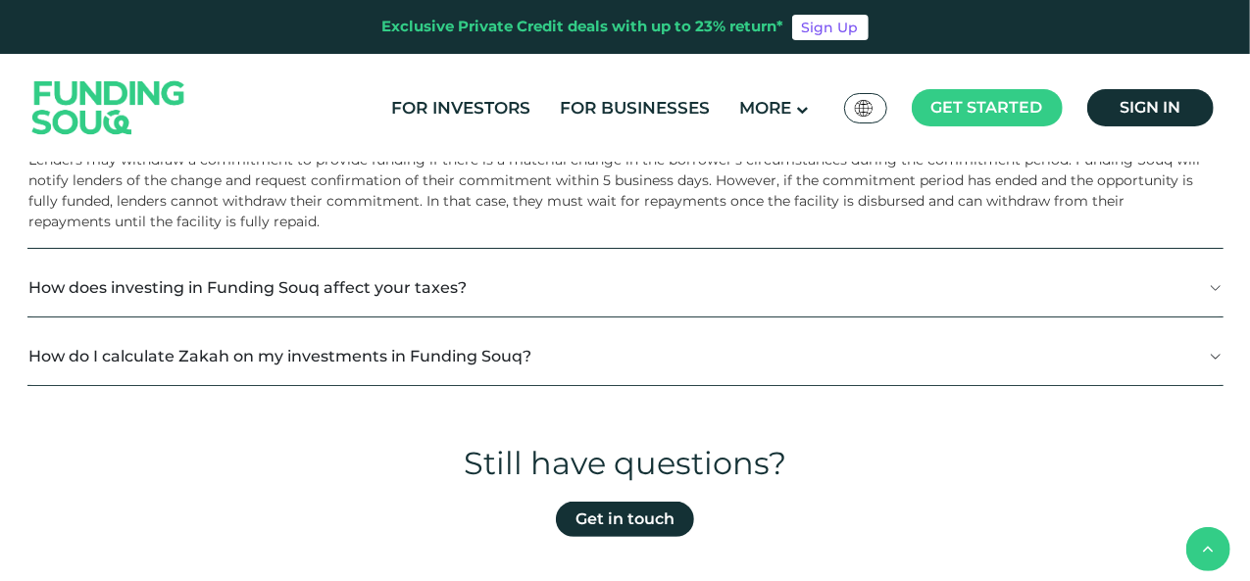
click at [376, 294] on button "How does investing in Funding Souq affect your taxes?" at bounding box center [625, 288] width 1196 height 58
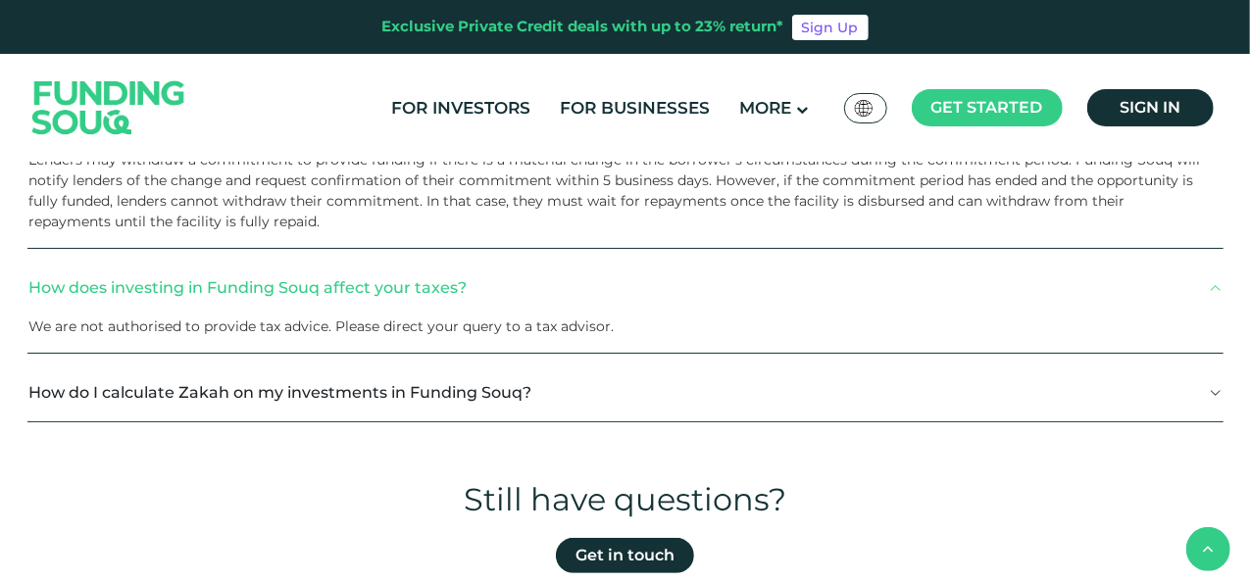
click at [537, 395] on button "How do I calculate Zakah on my investments in Funding Souq?" at bounding box center [625, 393] width 1196 height 58
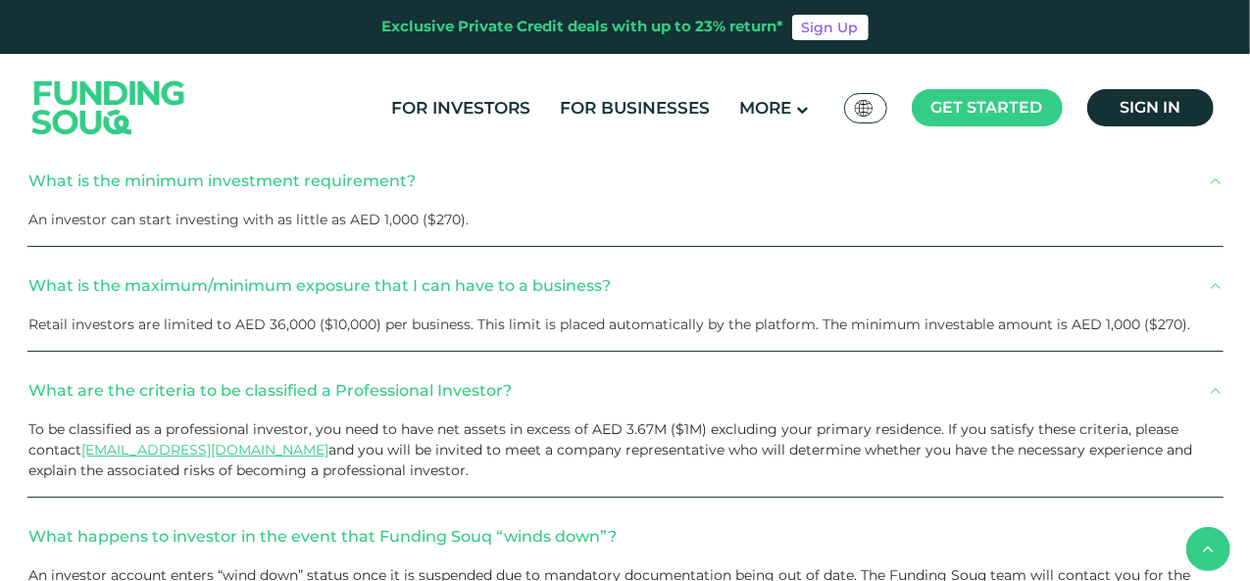
scroll to position [2353, 0]
